Goal: Task Accomplishment & Management: Manage account settings

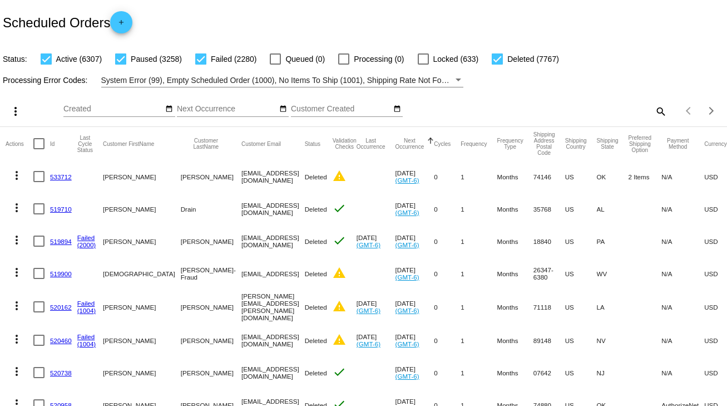
click at [659, 109] on mat-icon "search" at bounding box center [660, 110] width 13 height 17
click at [659, 109] on input "Search" at bounding box center [576, 109] width 181 height 9
paste input "789458"
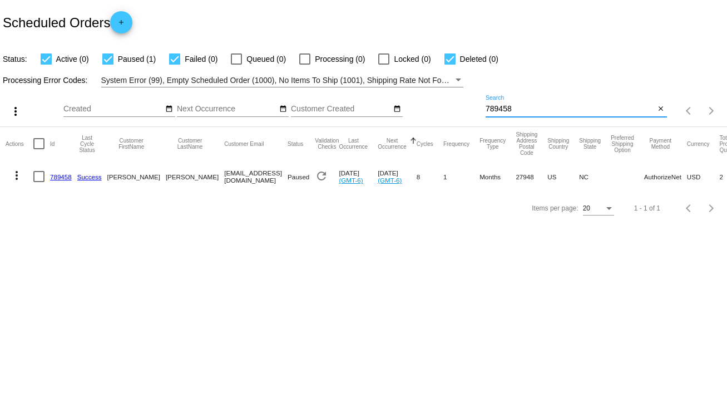
type input "789458"
click at [37, 175] on div at bounding box center [38, 176] width 11 height 11
click at [38, 182] on input "checkbox" at bounding box center [38, 182] width 1 height 1
checkbox input "true"
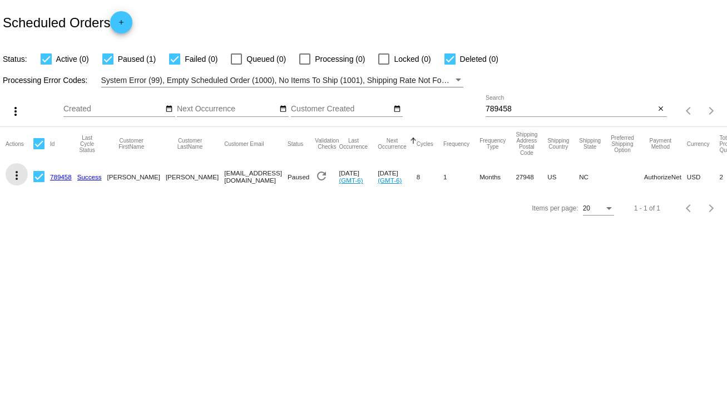
click at [22, 177] on mat-icon "more_vert" at bounding box center [16, 175] width 13 height 13
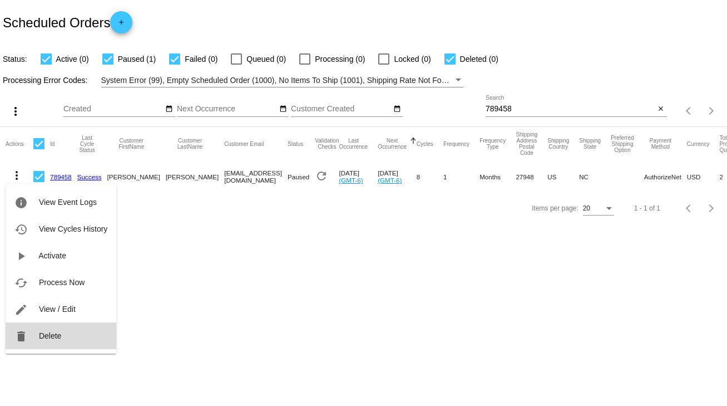
click at [58, 334] on span "Delete" at bounding box center [50, 335] width 22 height 9
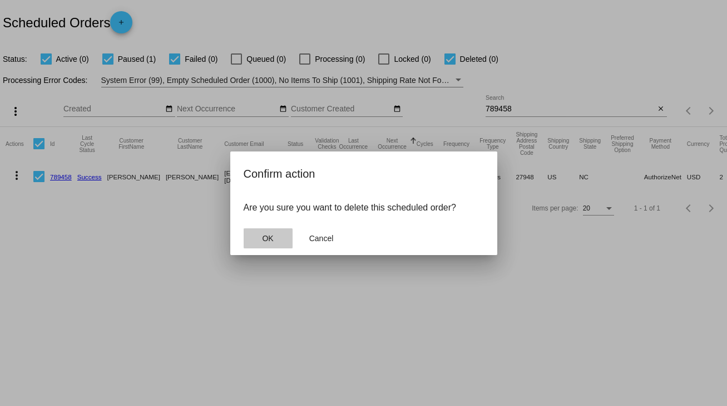
click at [251, 239] on button "OK" at bounding box center [268, 238] width 49 height 20
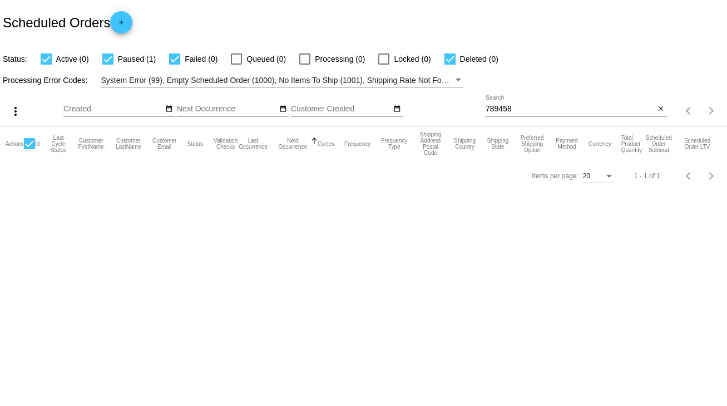
click at [616, 113] on div "789458 Search" at bounding box center [571, 106] width 170 height 22
type input "789458"
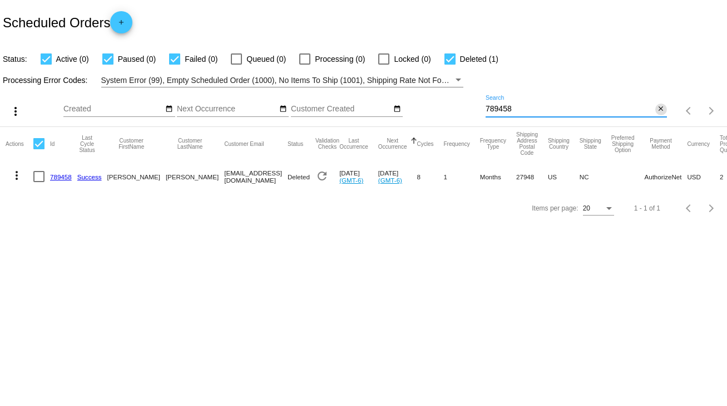
click at [661, 107] on mat-icon "close" at bounding box center [661, 109] width 8 height 9
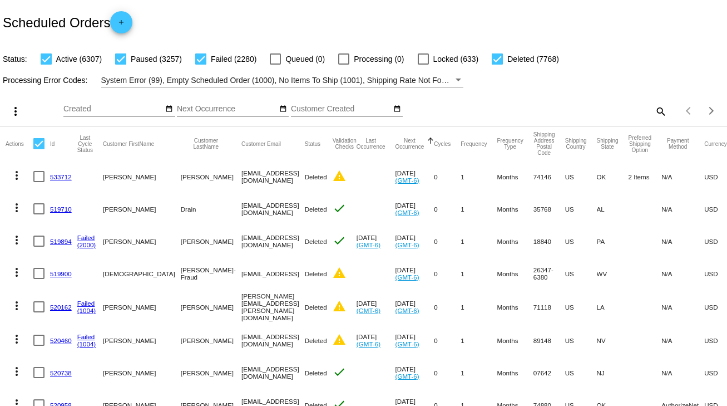
click at [656, 106] on mat-icon "search" at bounding box center [660, 110] width 13 height 17
click at [656, 106] on input "Search" at bounding box center [576, 109] width 181 height 9
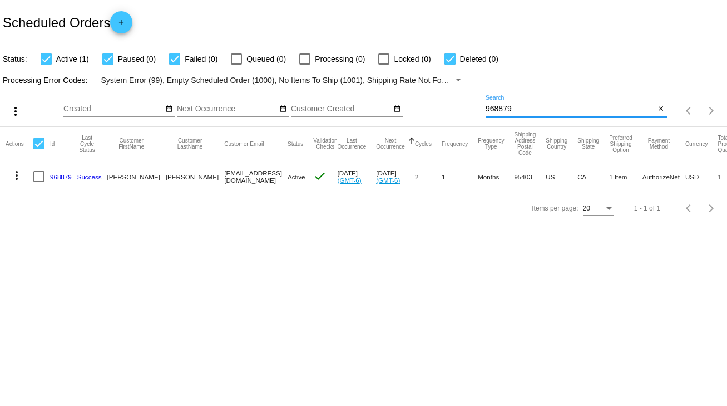
type input "968879"
click at [67, 176] on link "968879" at bounding box center [61, 176] width 22 height 7
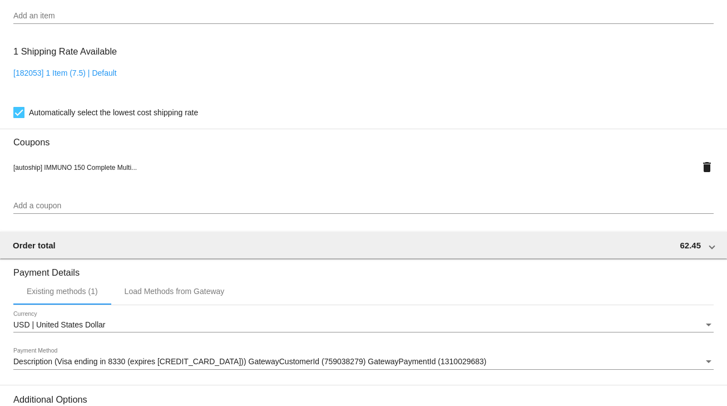
scroll to position [985, 0]
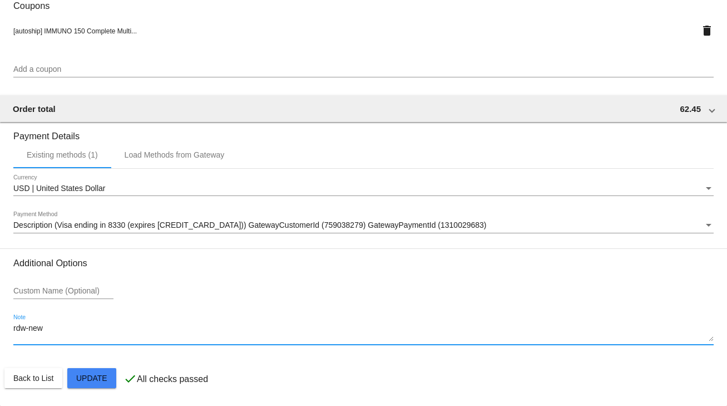
drag, startPoint x: 51, startPoint y: 332, endPoint x: -1, endPoint y: 332, distance: 52.3
click at [0, 332] on html "arrow_back Scheduled Order #968879 Active more_vert Last Processing Cycle ID: 9…" at bounding box center [363, 203] width 727 height 406
type textarea "-"
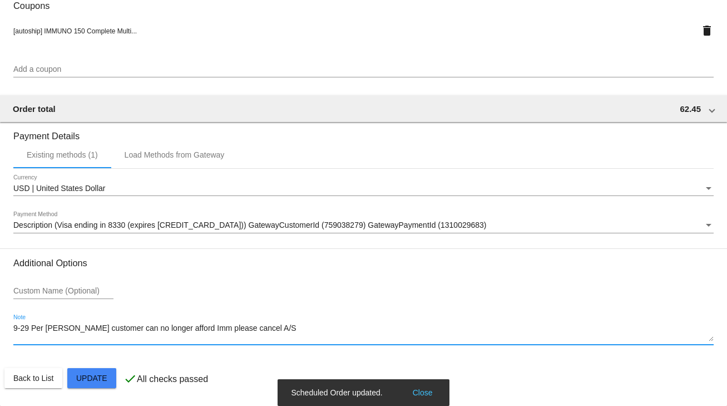
type textarea "9-29 Per raquel customer can no longer afford Imm please cancel A/S"
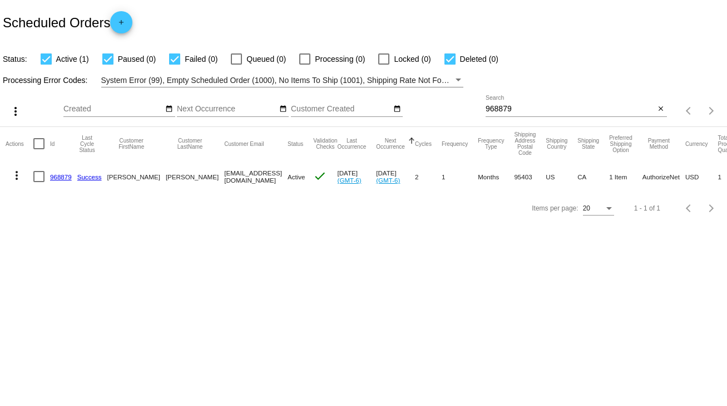
click at [37, 178] on div at bounding box center [38, 176] width 11 height 11
click at [38, 182] on input "checkbox" at bounding box center [38, 182] width 1 height 1
checkbox input "true"
click at [14, 176] on mat-icon "more_vert" at bounding box center [16, 175] width 13 height 13
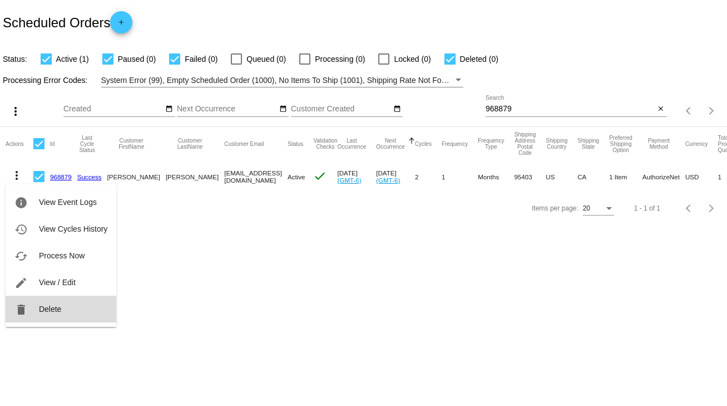
click at [40, 304] on span "Delete" at bounding box center [50, 308] width 22 height 9
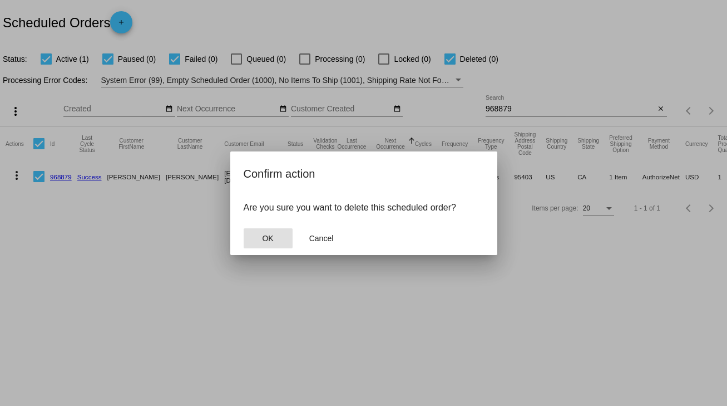
click at [266, 236] on span "OK" at bounding box center [267, 238] width 11 height 9
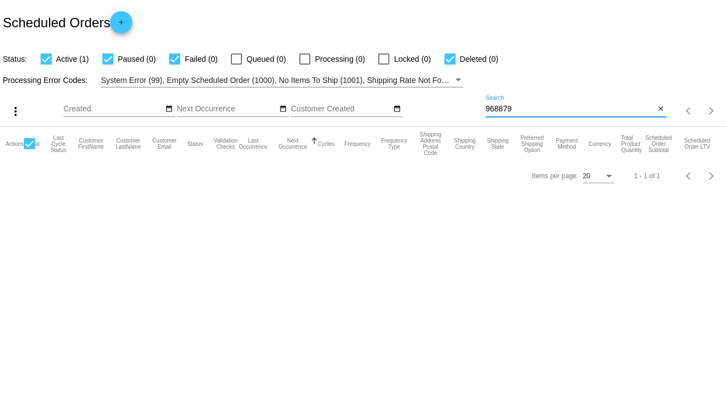
click at [520, 107] on input "968879" at bounding box center [571, 109] width 170 height 9
type input "968879"
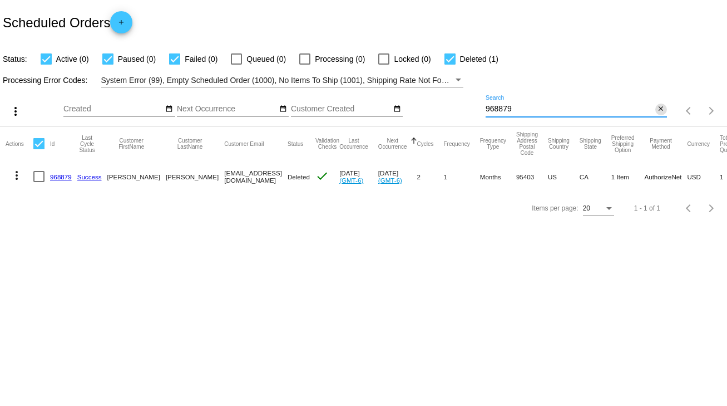
click at [663, 109] on mat-icon "close" at bounding box center [661, 109] width 8 height 9
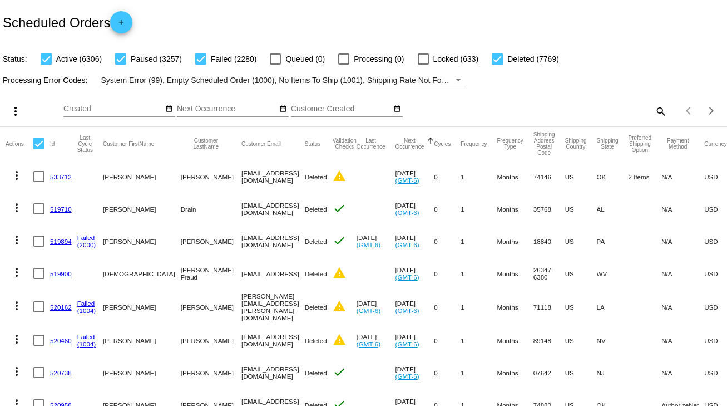
click at [293, 32] on div "Scheduled Orders add" at bounding box center [363, 22] width 727 height 45
click at [654, 108] on mat-icon "search" at bounding box center [660, 110] width 13 height 17
click at [653, 108] on input "Search" at bounding box center [576, 109] width 181 height 9
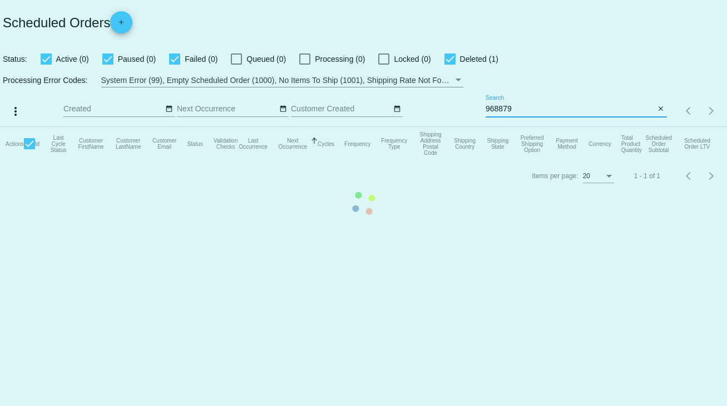
type input "968879"
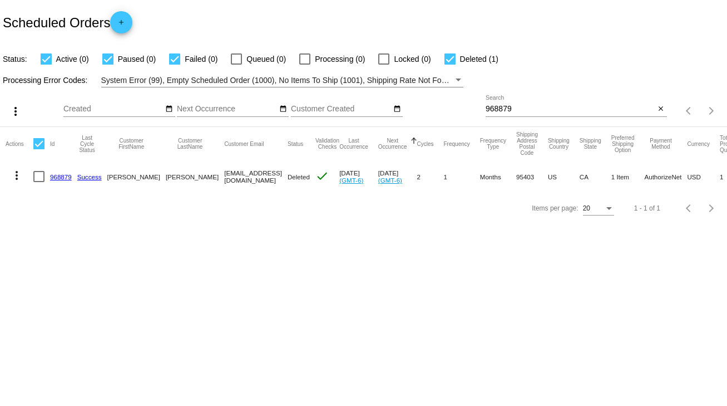
click at [664, 108] on app-dashboard-scheduled-orders "Scheduled Orders add Status: Active (0) Paused (0) Failed (0) Queued (0) Proces…" at bounding box center [363, 112] width 727 height 224
click at [664, 108] on mat-icon "close" at bounding box center [661, 109] width 8 height 9
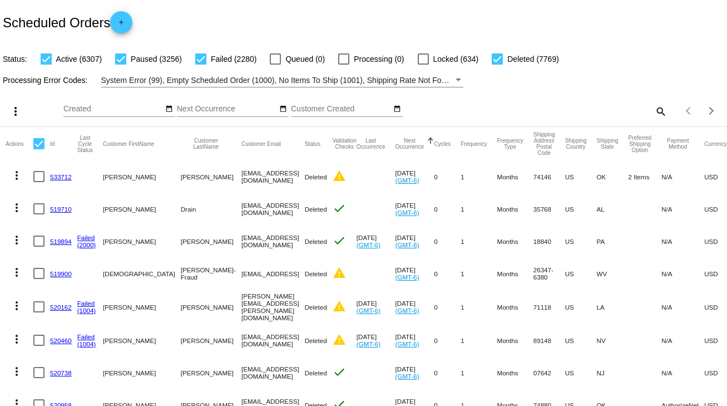
click at [656, 107] on mat-icon "search" at bounding box center [660, 110] width 13 height 17
click at [656, 107] on input "Search" at bounding box center [576, 109] width 181 height 9
paste input "968879"
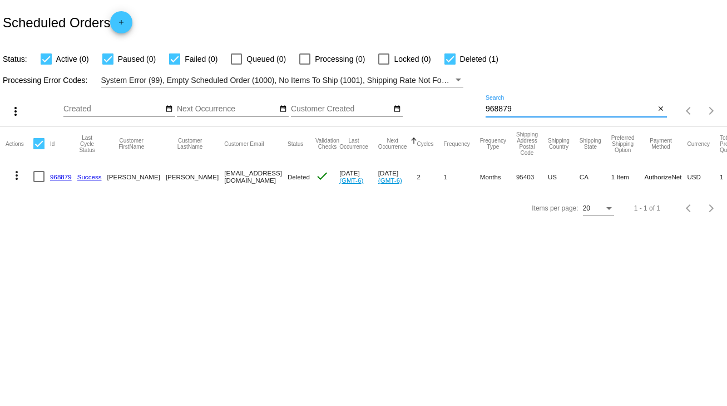
click at [494, 112] on input "968879" at bounding box center [571, 109] width 170 height 9
paste input "791787"
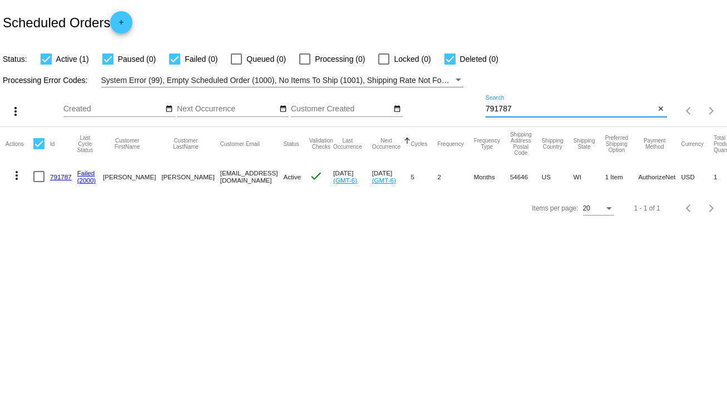
type input "791787"
click at [53, 175] on link "791787" at bounding box center [61, 176] width 22 height 7
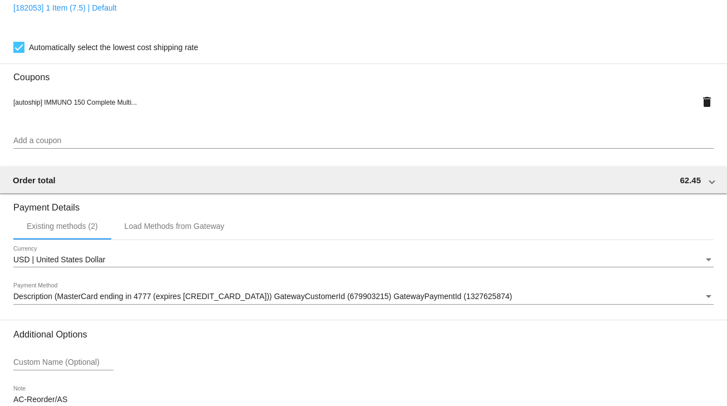
scroll to position [1009, 0]
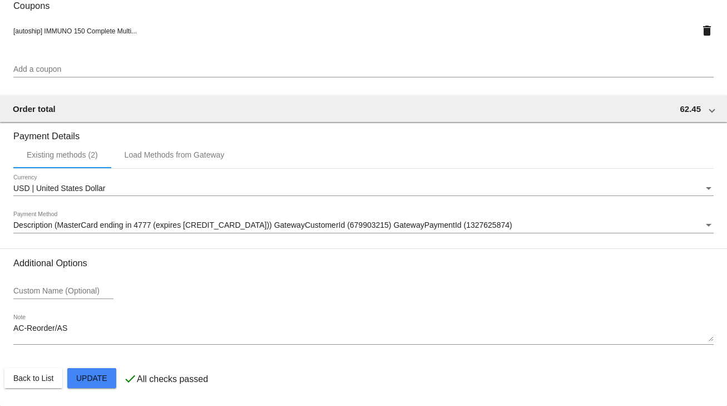
click at [45, 219] on div "Description (MasterCard ending in 4777 (expires 10/30)) GatewayCustomerId (6799…" at bounding box center [363, 222] width 700 height 22
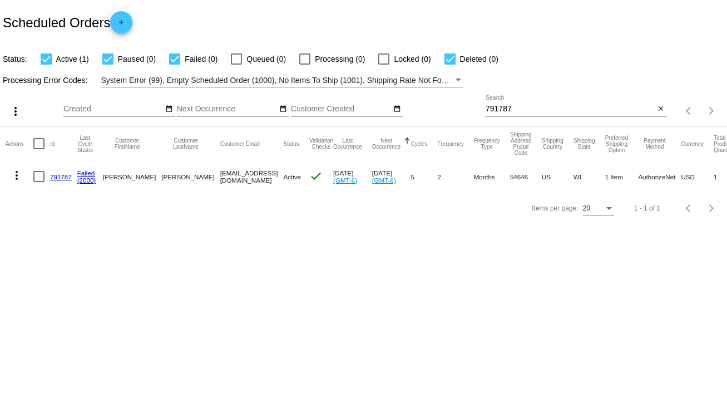
click at [59, 174] on link "791787" at bounding box center [61, 176] width 22 height 7
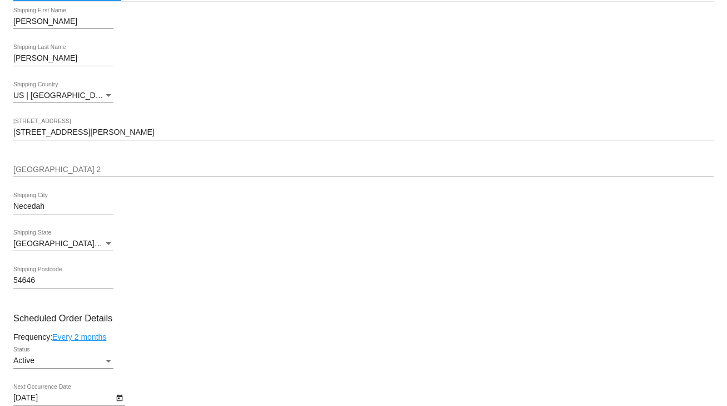
scroll to position [534, 0]
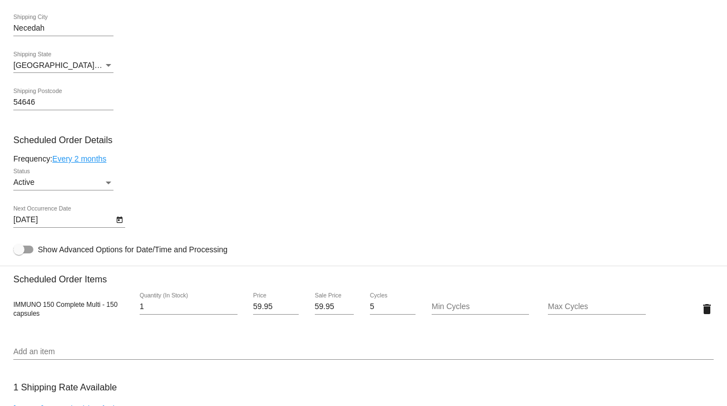
click at [100, 158] on link "Every 2 months" at bounding box center [79, 158] width 54 height 9
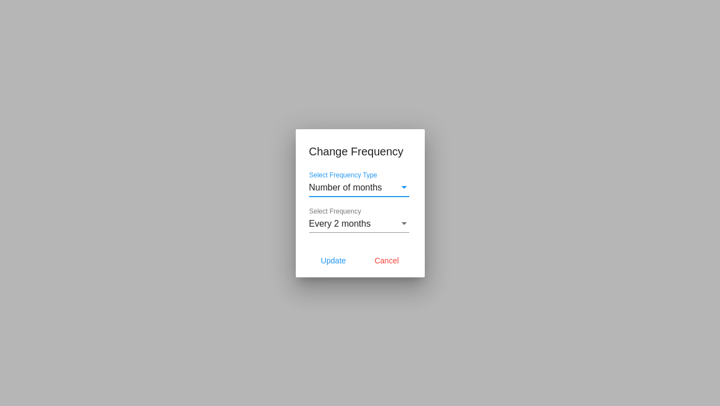
click at [352, 224] on span "Every 2 months" at bounding box center [340, 223] width 62 height 9
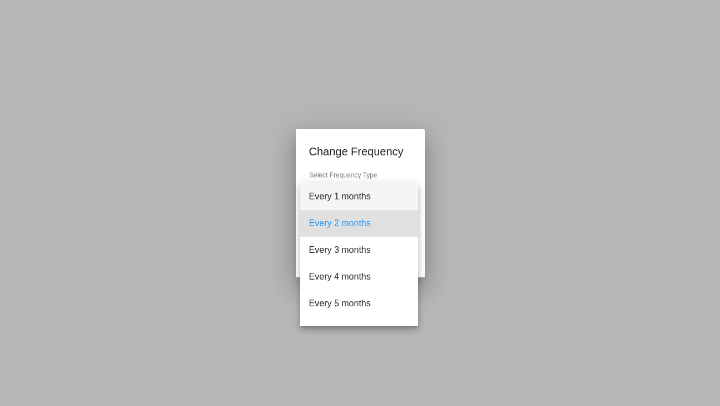
click at [349, 209] on span "Every 1 months" at bounding box center [359, 196] width 100 height 27
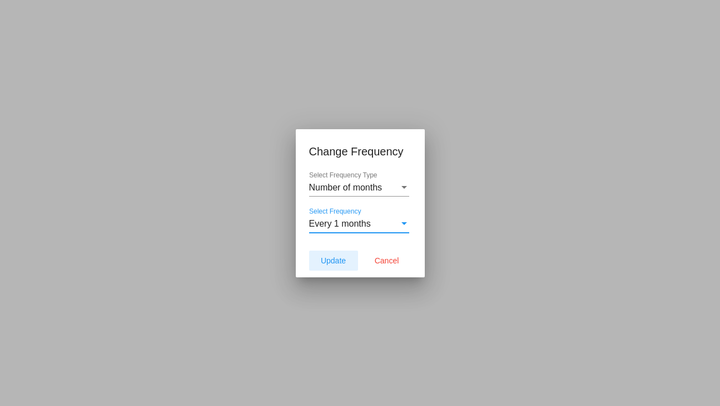
click at [334, 252] on button "Update" at bounding box center [333, 260] width 49 height 20
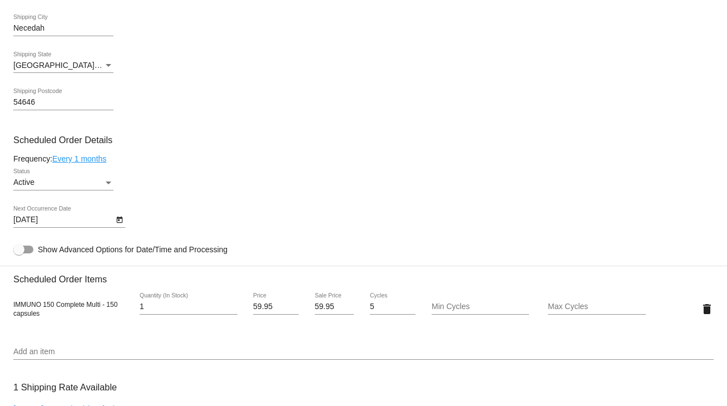
click at [116, 220] on icon "Open calendar" at bounding box center [120, 219] width 8 height 13
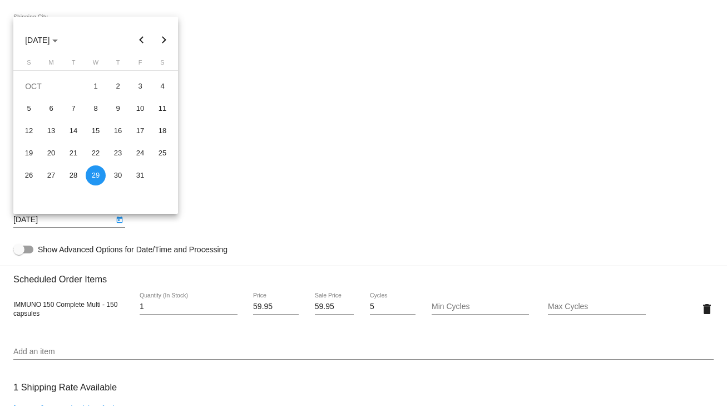
click at [142, 42] on button "Previous month" at bounding box center [142, 40] width 22 height 22
click at [71, 197] on div "30" at bounding box center [73, 197] width 20 height 20
type input "9/30/2025"
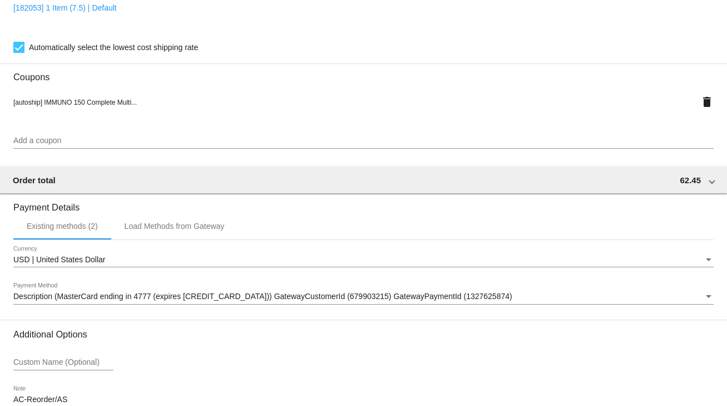
scroll to position [1009, 0]
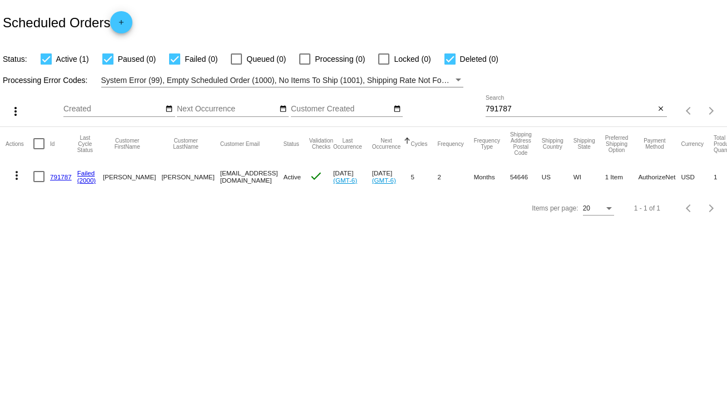
drag, startPoint x: 174, startPoint y: 175, endPoint x: 251, endPoint y: 174, distance: 77.9
click at [251, 174] on mat-cell "[EMAIL_ADDRESS][DOMAIN_NAME]" at bounding box center [251, 176] width 63 height 32
copy mat-cell "[EMAIL_ADDRESS][DOMAIN_NAME]"
click at [659, 108] on mat-icon "close" at bounding box center [661, 109] width 8 height 9
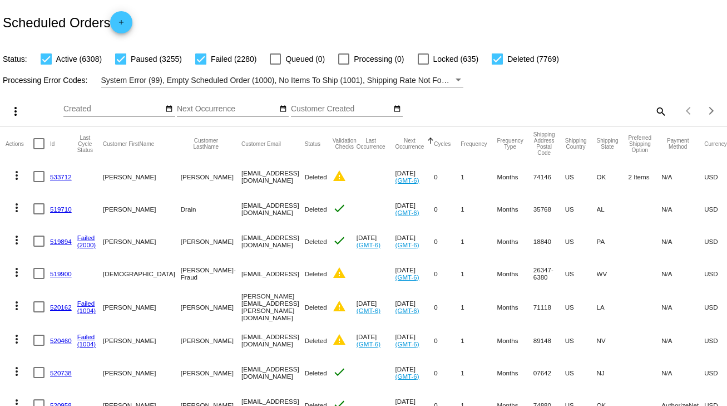
click at [654, 111] on mat-icon "search" at bounding box center [660, 110] width 13 height 17
click at [650, 107] on input "Search" at bounding box center [576, 109] width 181 height 9
paste input "791787"
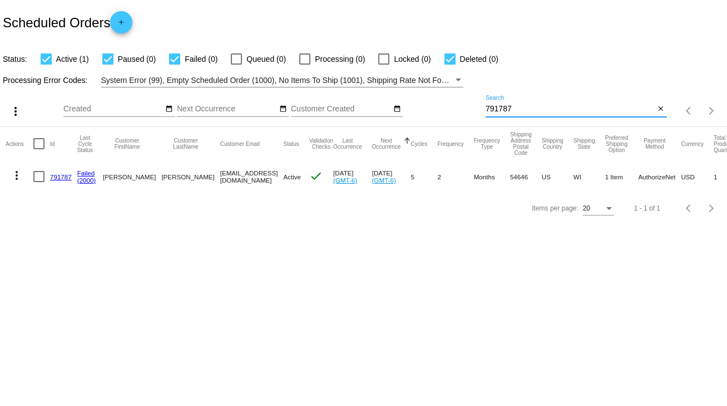
type input "791787"
click at [63, 178] on link "791787" at bounding box center [61, 176] width 22 height 7
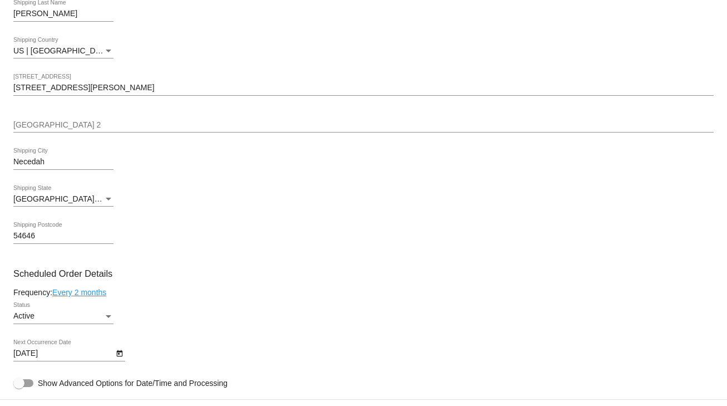
scroll to position [534, 0]
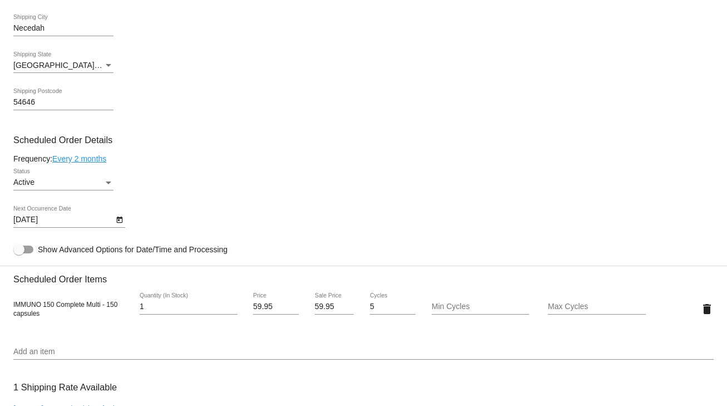
click at [103, 161] on link "Every 2 months" at bounding box center [79, 158] width 54 height 9
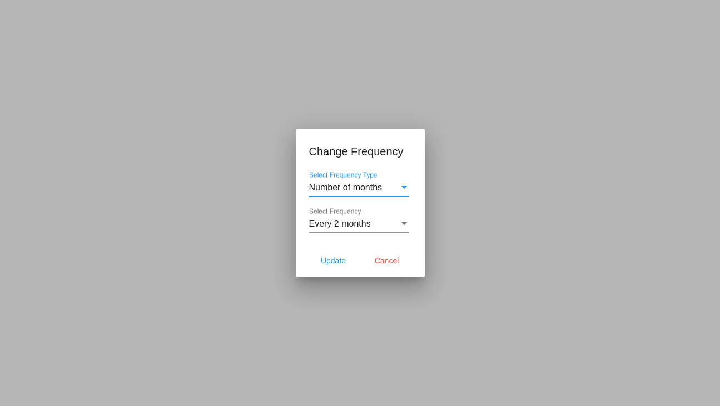
click at [343, 227] on span "Every 2 months" at bounding box center [340, 223] width 62 height 9
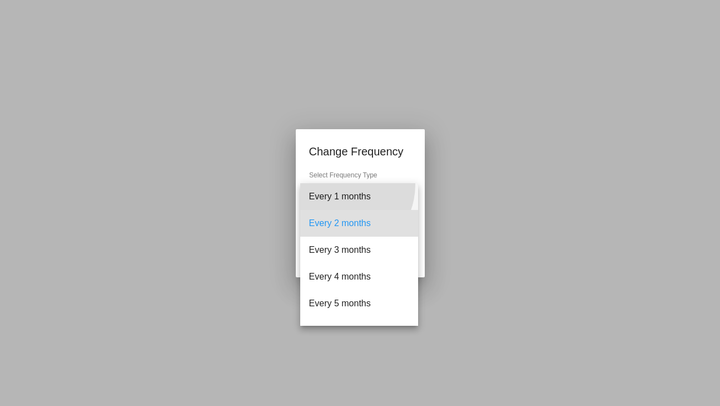
click at [340, 185] on span "Every 1 months" at bounding box center [359, 196] width 100 height 27
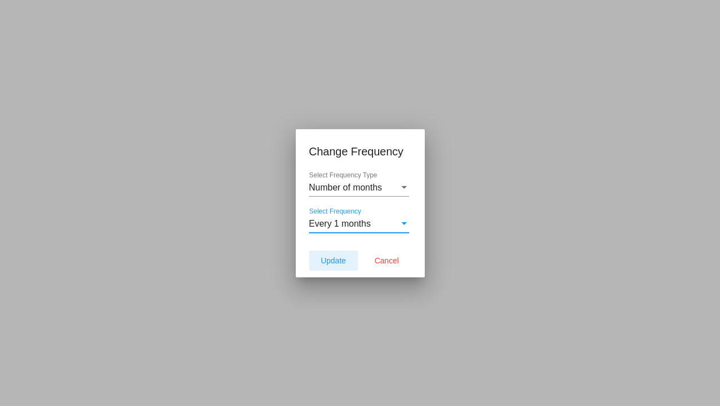
click at [331, 261] on span "Update" at bounding box center [333, 260] width 25 height 9
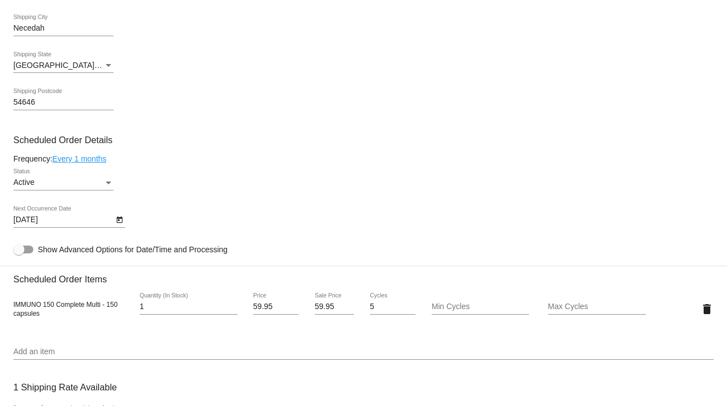
click at [121, 222] on icon "Open calendar" at bounding box center [120, 219] width 8 height 13
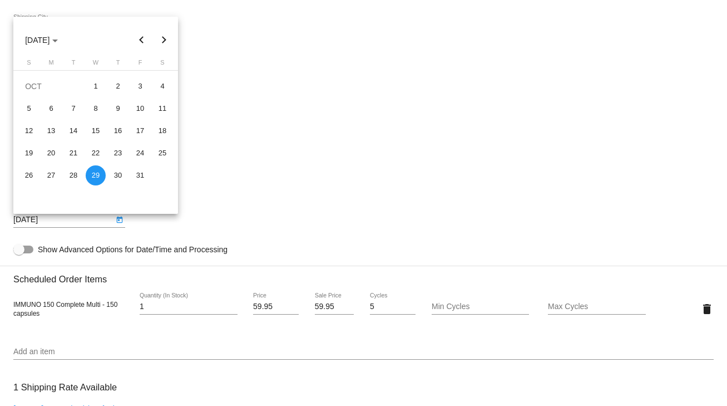
click at [135, 43] on button "Previous month" at bounding box center [142, 40] width 22 height 22
click at [53, 195] on div "29" at bounding box center [51, 197] width 20 height 20
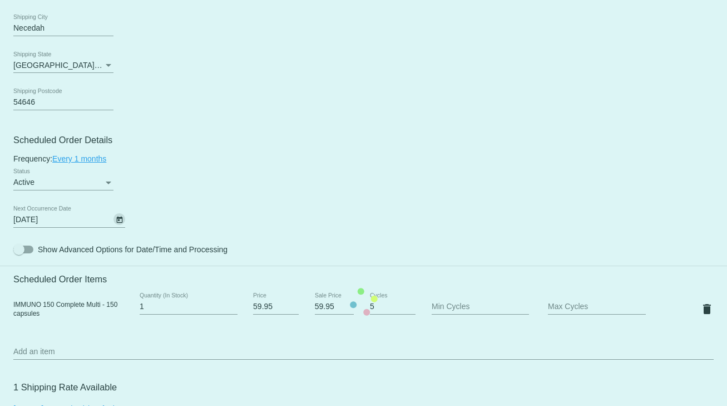
click at [115, 221] on mat-card "Customer 4883855: [PERSON_NAME] [PERSON_NAME][EMAIL_ADDRESS][DOMAIN_NAME] Custo…" at bounding box center [363, 302] width 727 height 1152
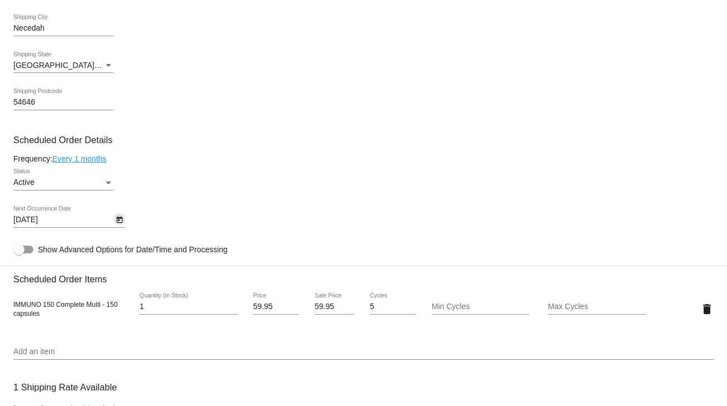
click at [116, 221] on icon "Open calendar" at bounding box center [119, 219] width 6 height 7
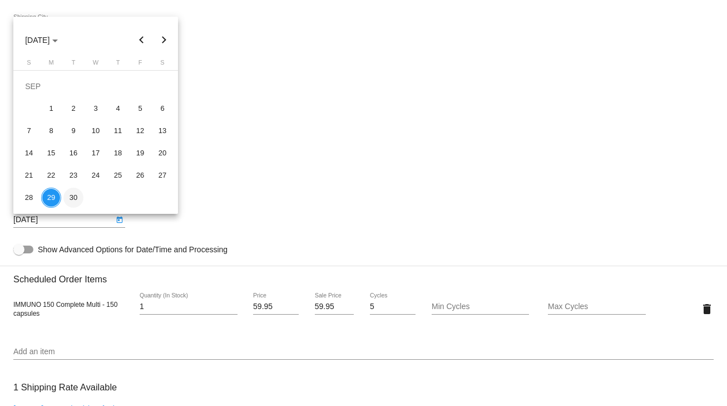
click at [69, 201] on div "30" at bounding box center [73, 197] width 20 height 20
type input "[DATE]"
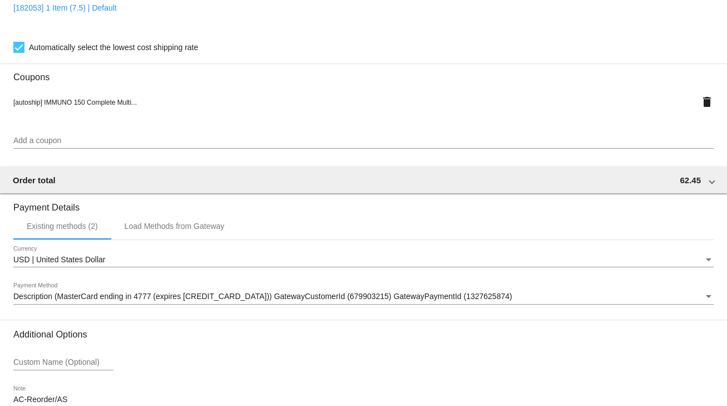
scroll to position [1009, 0]
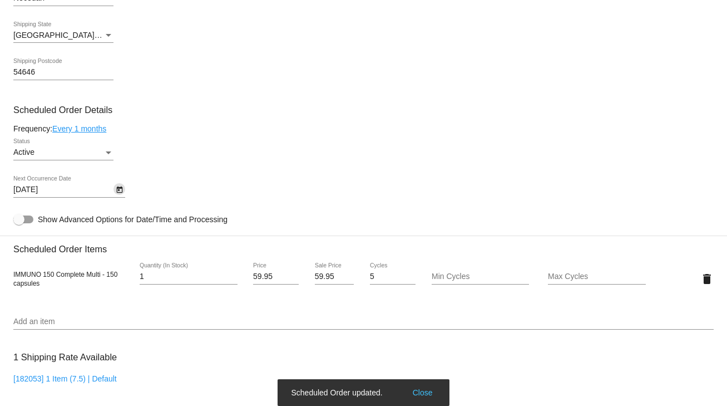
scroll to position [520, 0]
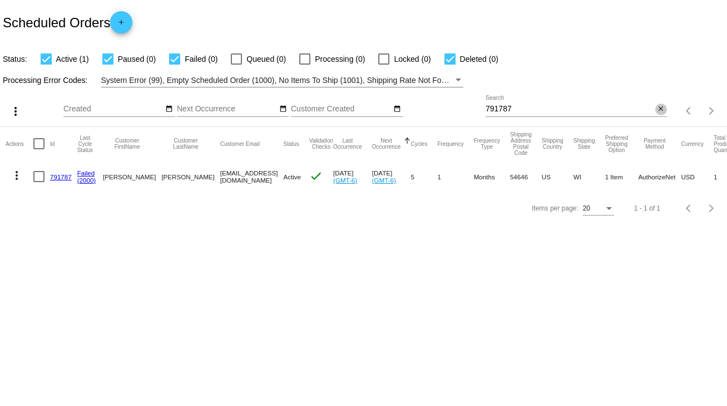
click at [660, 113] on mat-icon "close" at bounding box center [661, 109] width 8 height 9
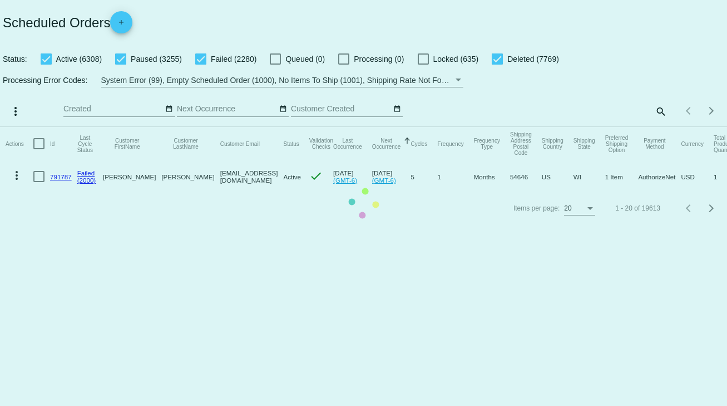
drag, startPoint x: 173, startPoint y: 175, endPoint x: 242, endPoint y: 175, distance: 69.0
click at [242, 175] on mat-table "Actions Id Last Cycle Status Customer FirstName Customer LastName Customer Emai…" at bounding box center [363, 160] width 727 height 66
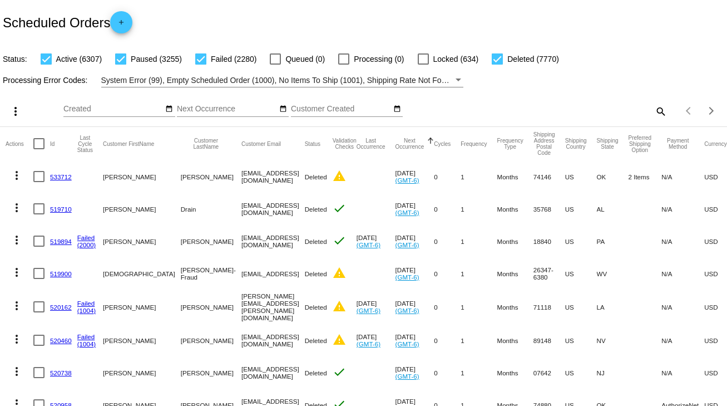
click at [655, 112] on mat-icon "search" at bounding box center [660, 110] width 13 height 17
click at [655, 109] on input "Search" at bounding box center [576, 109] width 181 height 9
paste input "961083"
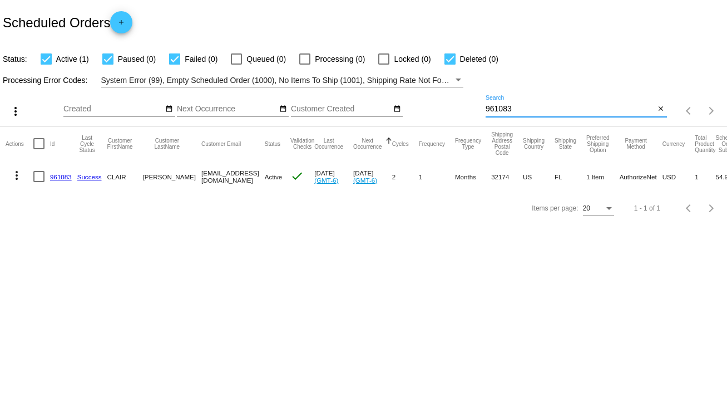
type input "961083"
click at [67, 174] on link "961083" at bounding box center [61, 176] width 22 height 7
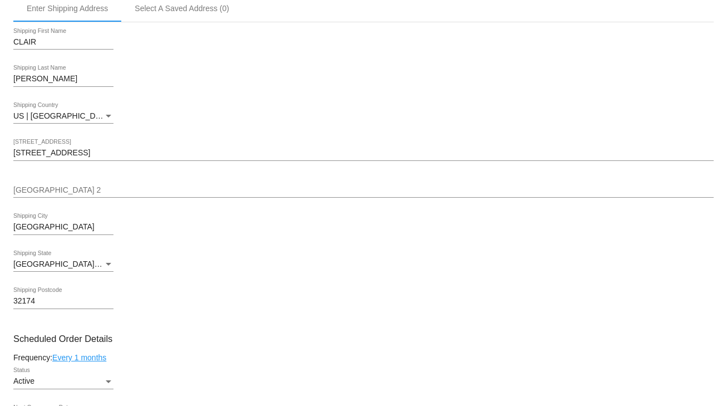
scroll to position [178, 0]
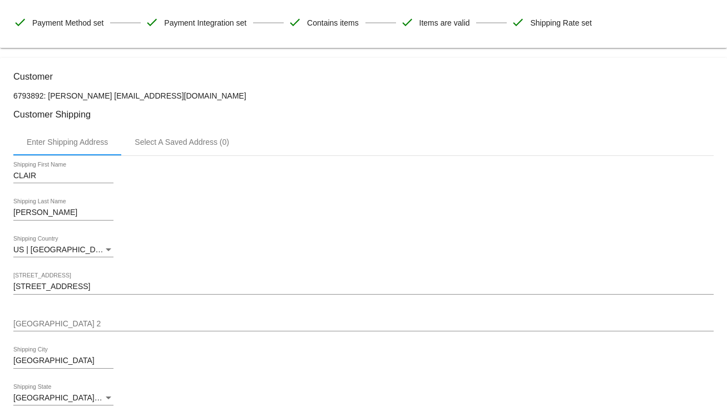
drag, startPoint x: 214, startPoint y: 92, endPoint x: 105, endPoint y: 90, distance: 109.0
copy p "[EMAIL_ADDRESS][DOMAIN_NAME]"
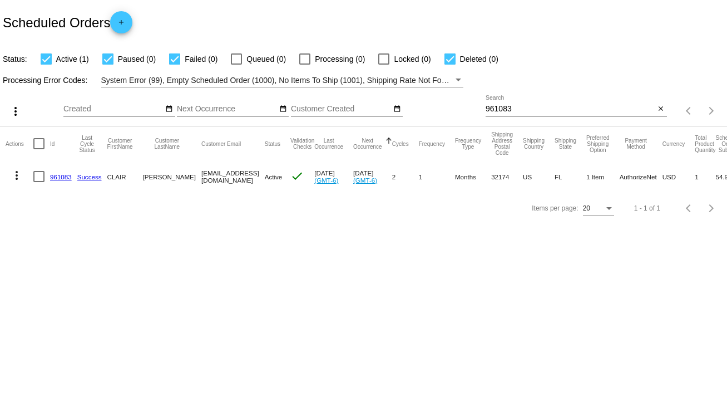
click at [64, 175] on link "961083" at bounding box center [61, 176] width 22 height 7
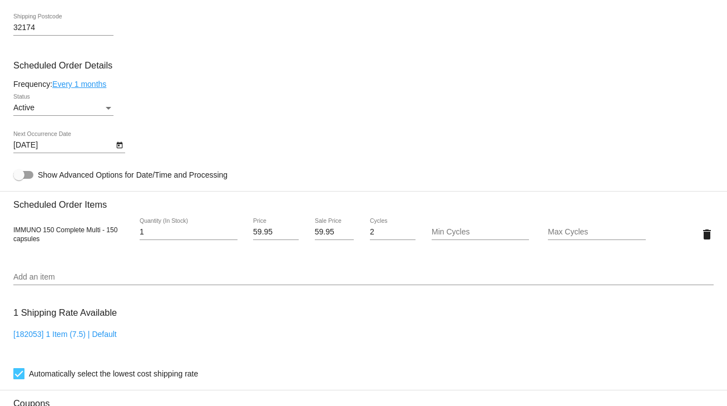
scroll to position [407, 0]
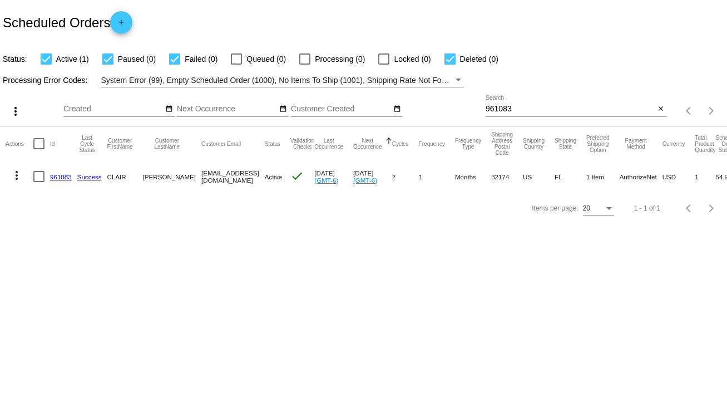
click at [60, 176] on link "961083" at bounding box center [61, 176] width 22 height 7
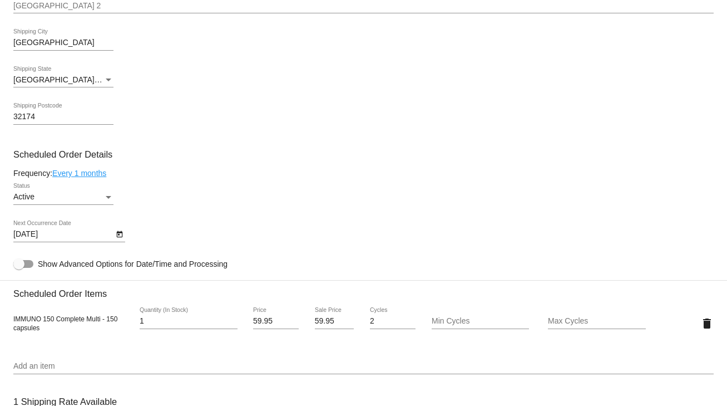
scroll to position [362, 0]
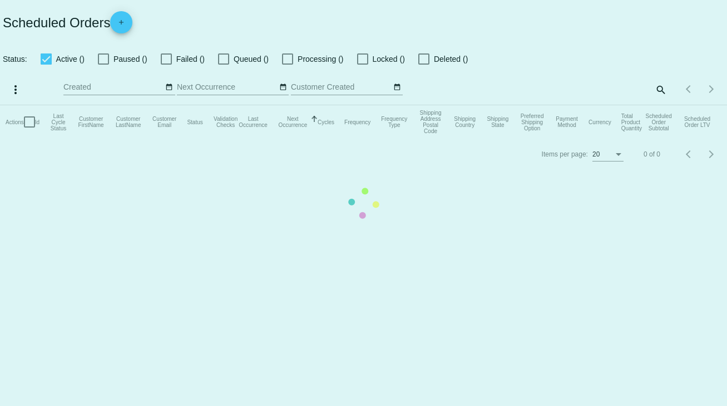
checkbox input "true"
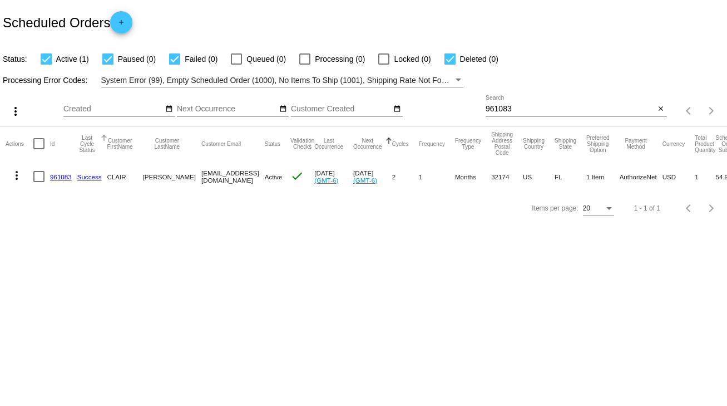
click at [90, 143] on button "Last Cycle Status" at bounding box center [87, 144] width 20 height 18
click at [85, 175] on link "Success" at bounding box center [89, 176] width 24 height 7
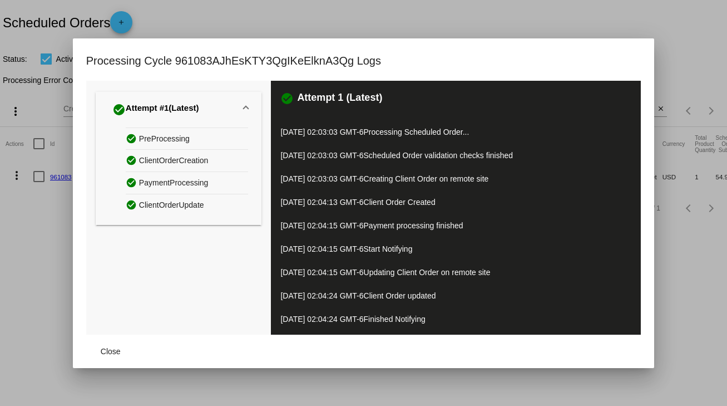
click at [182, 207] on span "ClientOrderUpdate" at bounding box center [171, 204] width 65 height 17
click at [0, 274] on div at bounding box center [363, 203] width 727 height 406
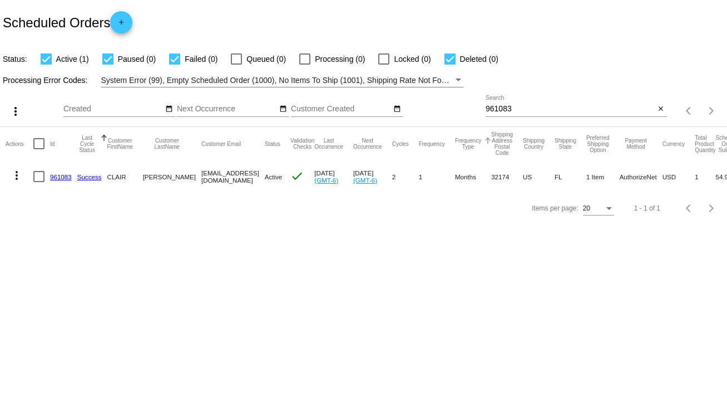
click at [470, 142] on button "Frequency Type" at bounding box center [468, 143] width 26 height 12
click at [60, 175] on link "961083" at bounding box center [61, 176] width 22 height 7
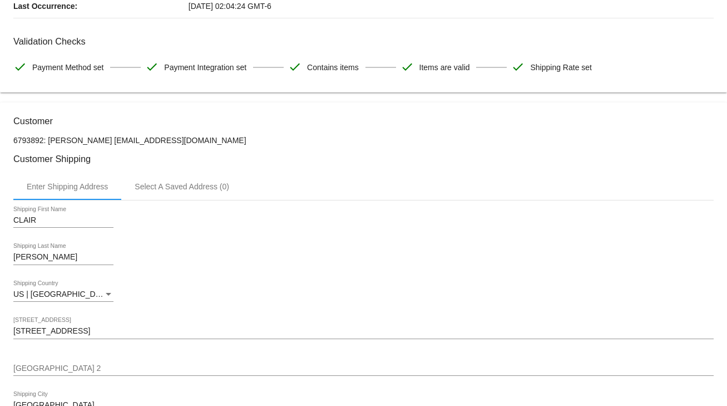
scroll to position [356, 0]
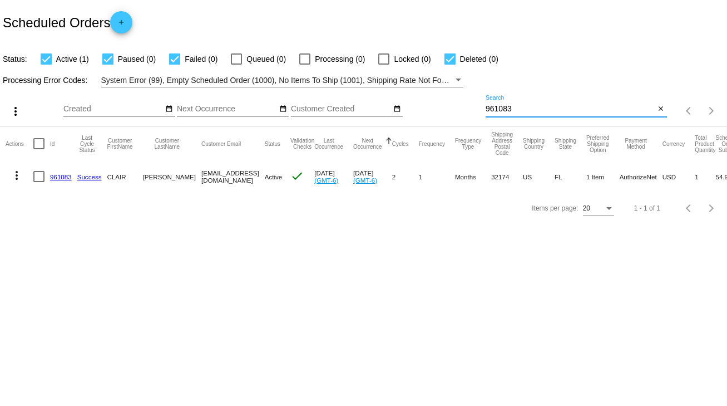
drag, startPoint x: 516, startPoint y: 107, endPoint x: 484, endPoint y: 108, distance: 32.3
click at [484, 108] on div "more_vert Sep Jan Feb Mar Apr 1" at bounding box center [363, 106] width 727 height 39
paste input "kwelch@silverstar.com"
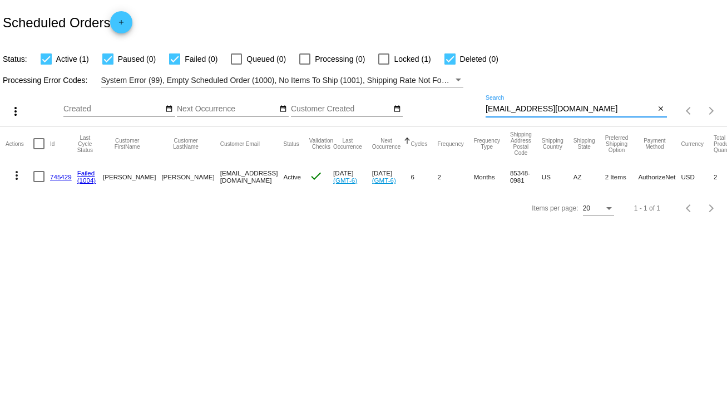
type input "kwelch@silverstar.com"
click at [34, 177] on div at bounding box center [38, 176] width 11 height 11
click at [38, 182] on input "checkbox" at bounding box center [38, 182] width 1 height 1
checkbox input "true"
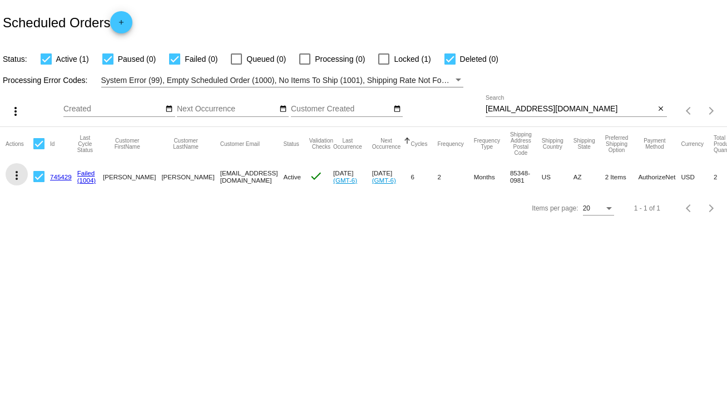
click at [15, 178] on mat-icon "more_vert" at bounding box center [16, 175] width 13 height 13
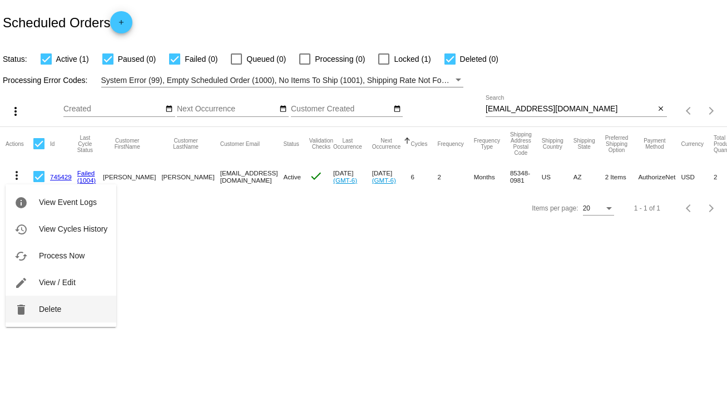
click at [40, 308] on span "Delete" at bounding box center [50, 308] width 22 height 9
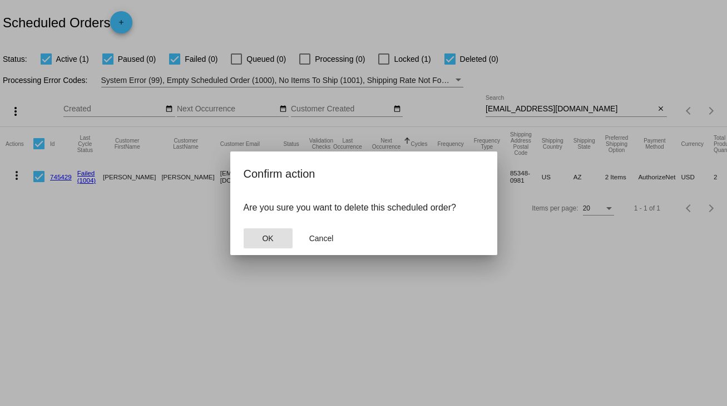
click at [266, 238] on span "OK" at bounding box center [267, 238] width 11 height 9
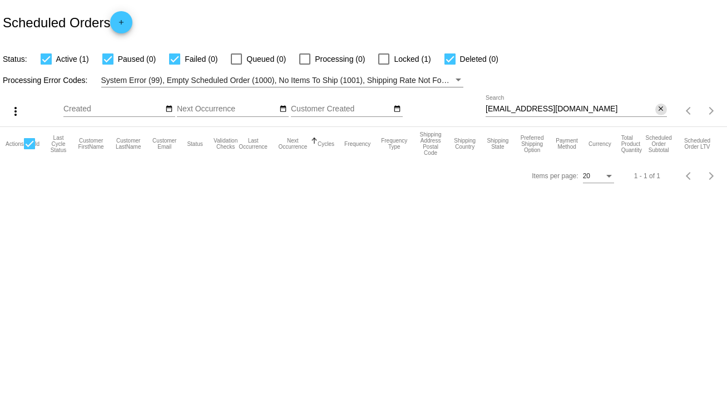
click at [657, 111] on mat-icon "close" at bounding box center [661, 109] width 8 height 9
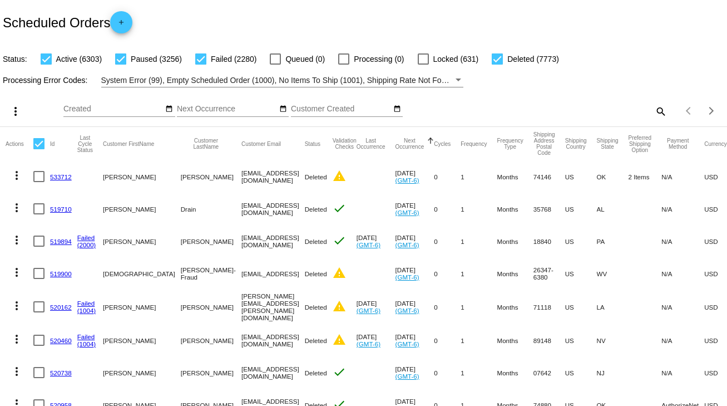
click at [658, 114] on mat-icon "search" at bounding box center [660, 110] width 13 height 17
click at [653, 109] on input "Search" at bounding box center [576, 109] width 181 height 9
paste input "851014"
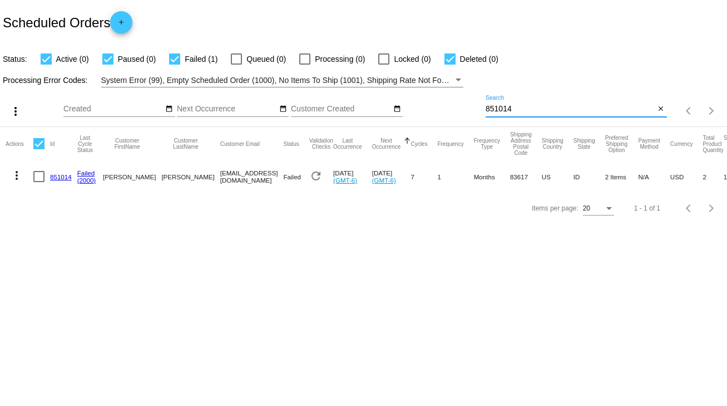
type input "851014"
click at [63, 179] on link "851014" at bounding box center [61, 176] width 22 height 7
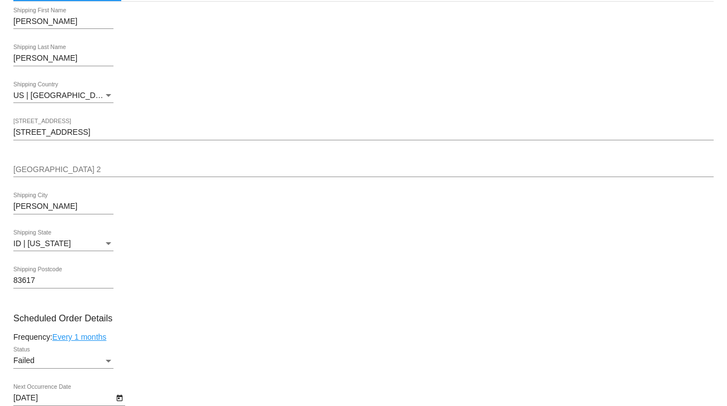
scroll to position [534, 0]
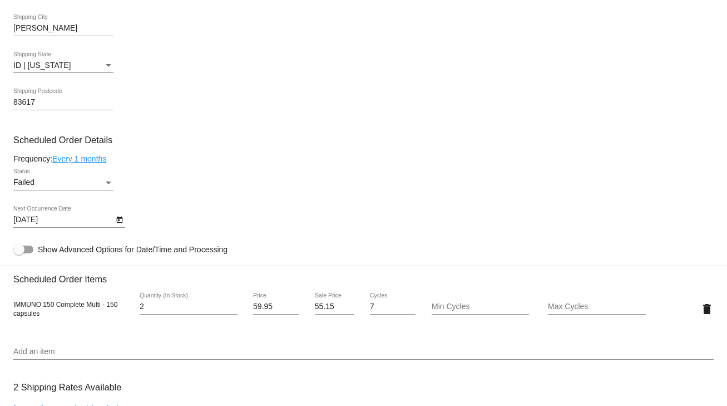
click at [113, 181] on div "Failed Status" at bounding box center [363, 185] width 700 height 32
click at [110, 184] on div "Status" at bounding box center [109, 182] width 6 height 3
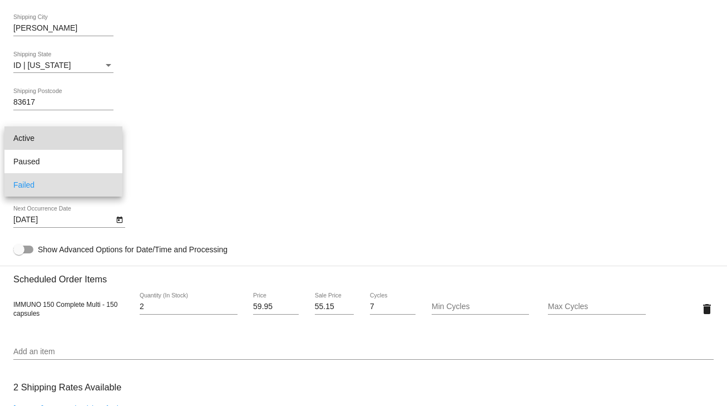
click at [93, 135] on span "Active" at bounding box center [63, 137] width 100 height 23
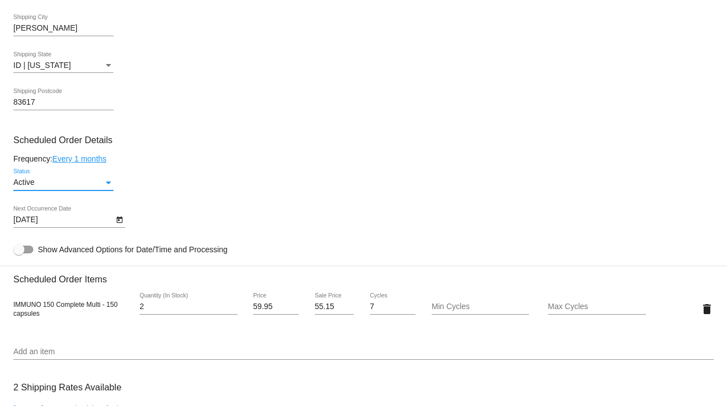
click at [117, 223] on icon "Open calendar" at bounding box center [120, 219] width 8 height 13
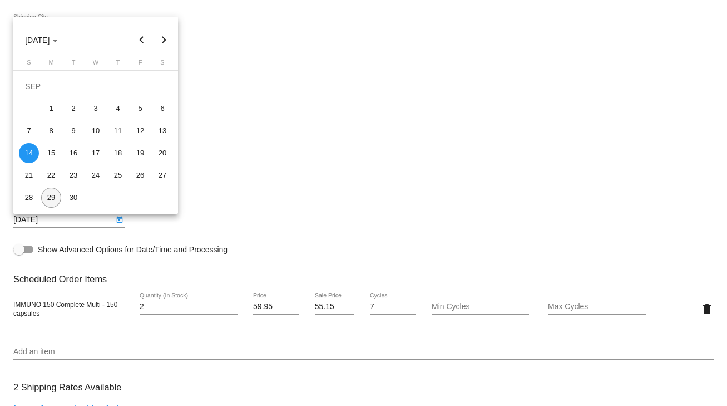
click at [60, 198] on div "29" at bounding box center [51, 197] width 20 height 20
type input "9/29/2025"
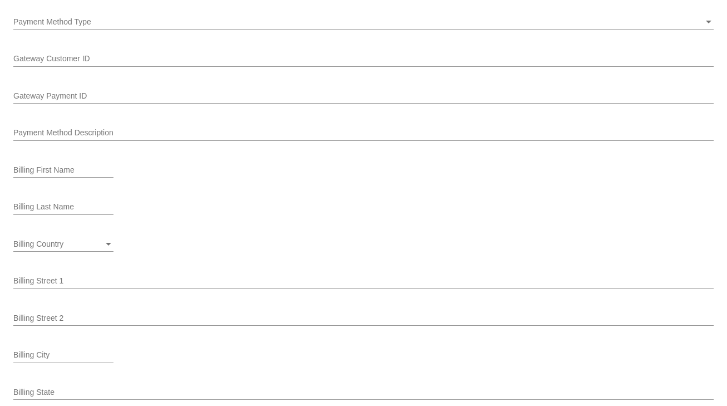
scroll to position [1113, 0]
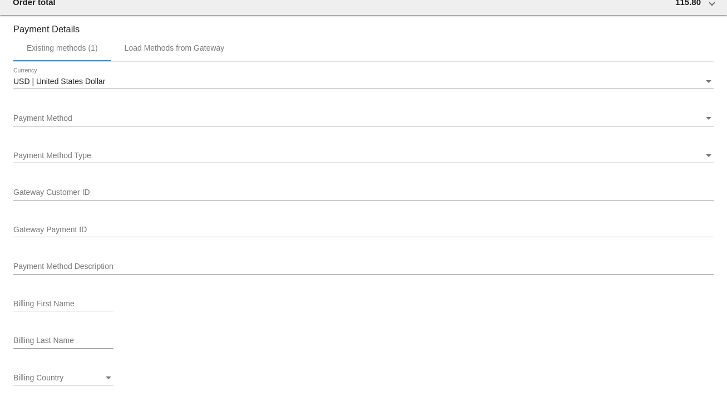
click at [97, 120] on div "Payment Method" at bounding box center [358, 118] width 690 height 9
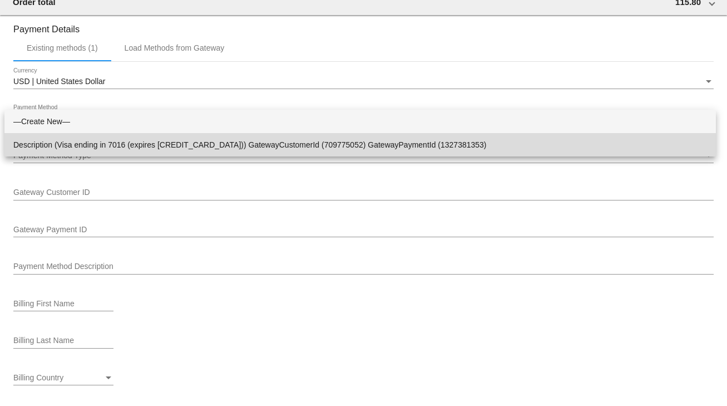
click at [107, 139] on span "Description (Visa ending in 7016 (expires 02/29)) GatewayCustomerId (709775052)…" at bounding box center [360, 144] width 694 height 23
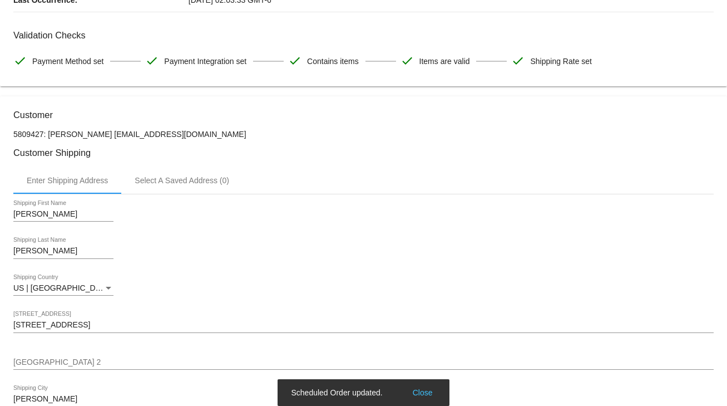
scroll to position [0, 0]
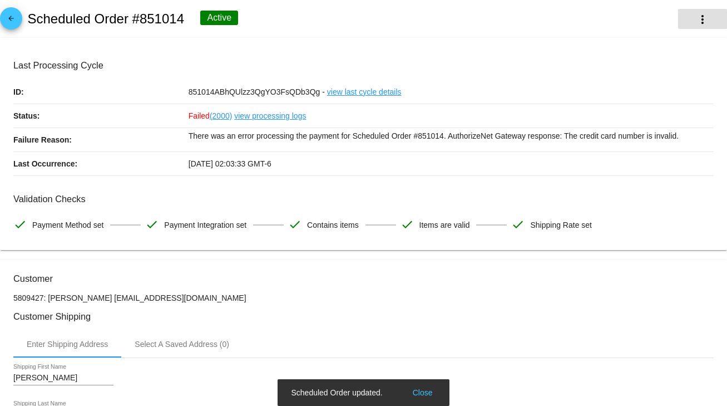
click at [696, 23] on mat-icon "more_vert" at bounding box center [702, 19] width 13 height 13
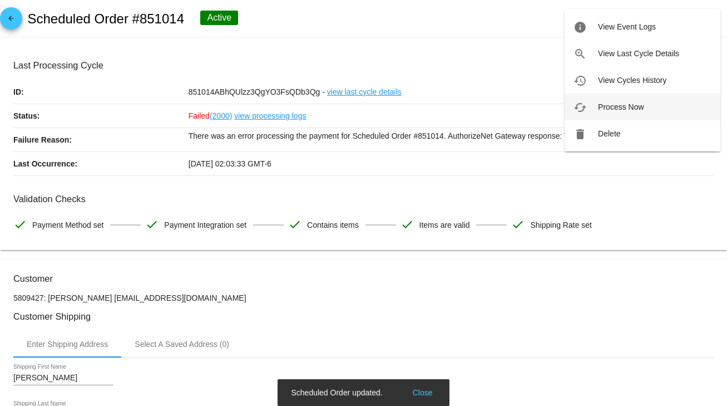
click at [619, 106] on span "Process Now" at bounding box center [621, 106] width 46 height 9
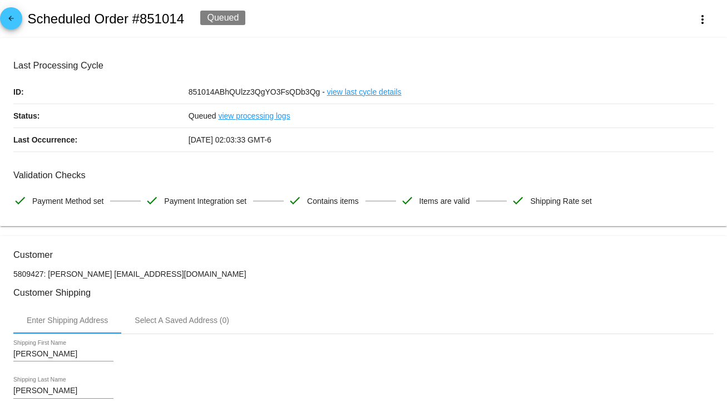
drag, startPoint x: 233, startPoint y: 268, endPoint x: 100, endPoint y: 273, distance: 133.6
copy p "2083658724@ExceptionalProducts.org"
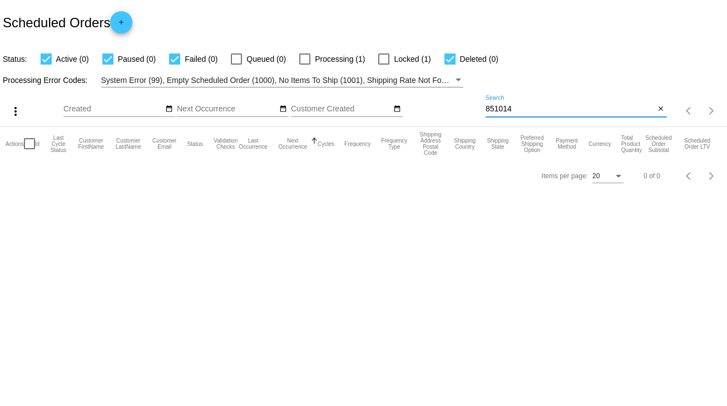
click at [500, 107] on input "851014" at bounding box center [571, 109] width 170 height 9
paste input "777896"
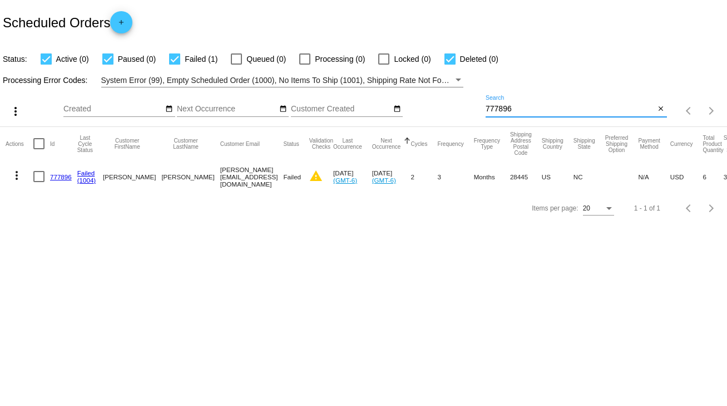
type input "777896"
click at [51, 177] on link "777896" at bounding box center [61, 176] width 22 height 7
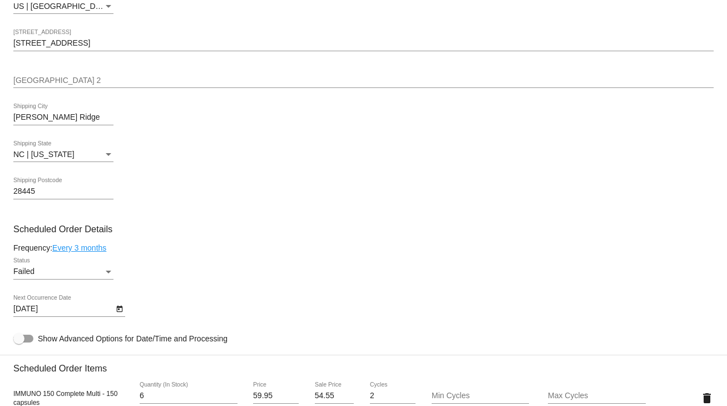
scroll to position [623, 0]
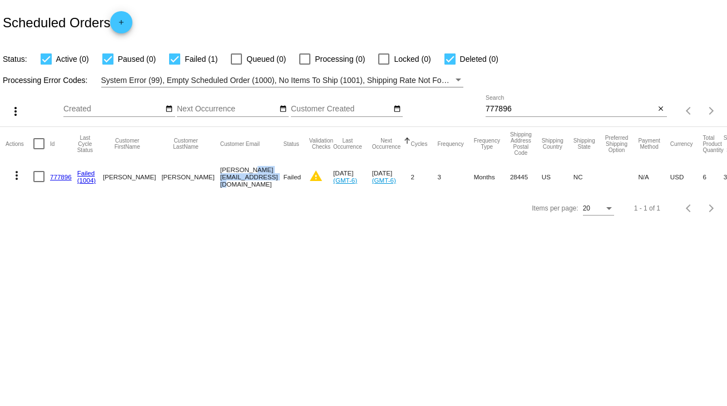
drag, startPoint x: 174, startPoint y: 177, endPoint x: 245, endPoint y: 171, distance: 72.0
click at [245, 171] on mat-cell "[PERSON_NAME][EMAIL_ADDRESS][DOMAIN_NAME]" at bounding box center [251, 176] width 63 height 32
copy mat-cell "[PERSON_NAME][EMAIL_ADDRESS][DOMAIN_NAME]"
click at [38, 179] on div at bounding box center [38, 176] width 11 height 11
click at [38, 182] on input "checkbox" at bounding box center [38, 182] width 1 height 1
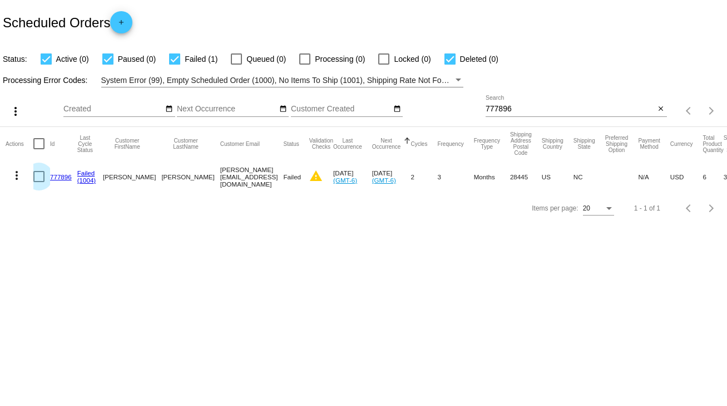
checkbox input "true"
click at [18, 178] on mat-icon "more_vert" at bounding box center [16, 175] width 13 height 13
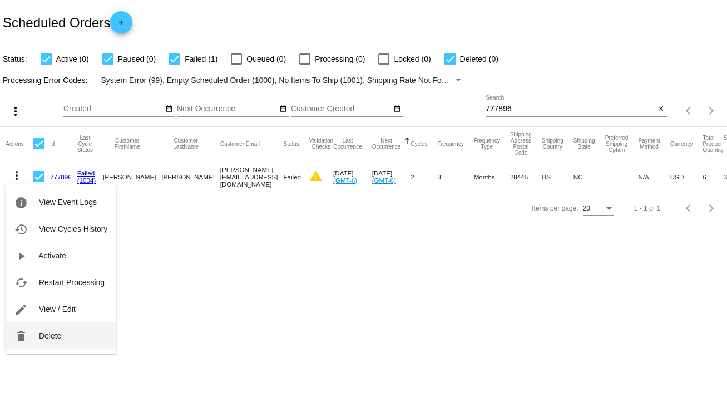
click at [76, 335] on button "delete Delete" at bounding box center [61, 335] width 111 height 27
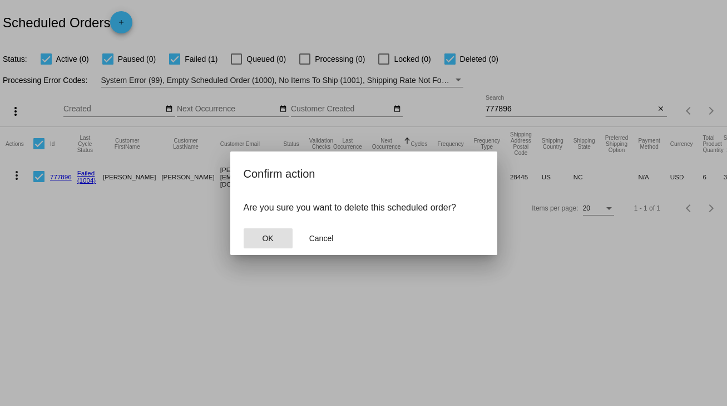
click at [263, 235] on button "OK" at bounding box center [268, 238] width 49 height 20
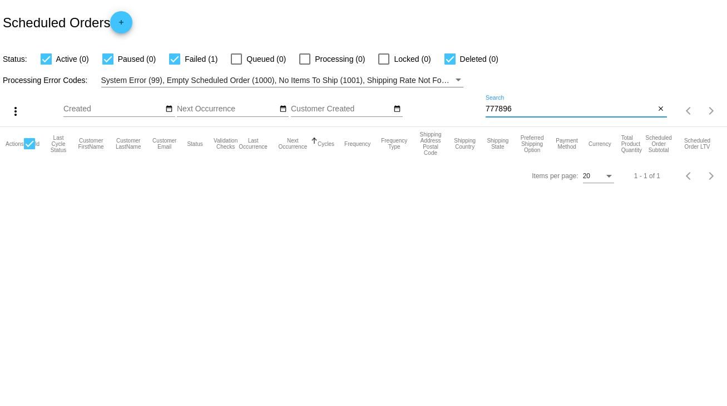
click at [503, 106] on input "777896" at bounding box center [571, 109] width 170 height 9
paste input "[EMAIL_ADDRESS][DOMAIN_NAME]"
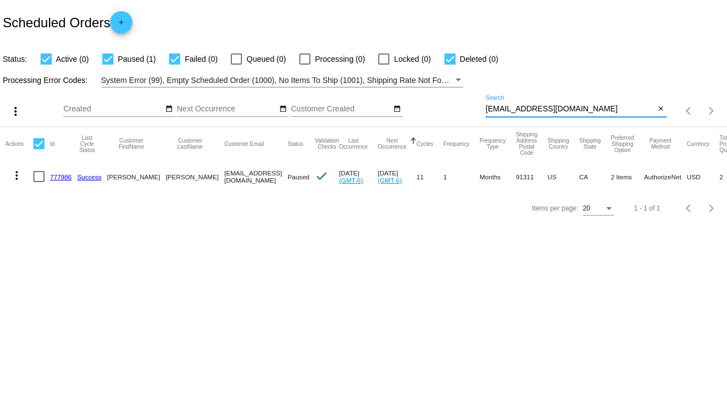
type input "[EMAIL_ADDRESS][DOMAIN_NAME]"
click at [62, 174] on link "777986" at bounding box center [61, 176] width 22 height 7
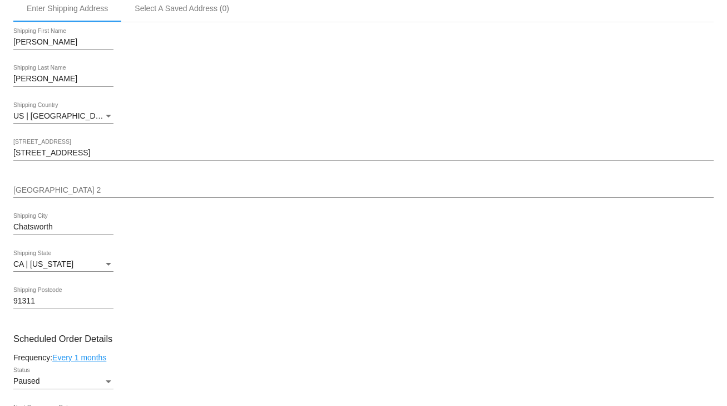
scroll to position [490, 0]
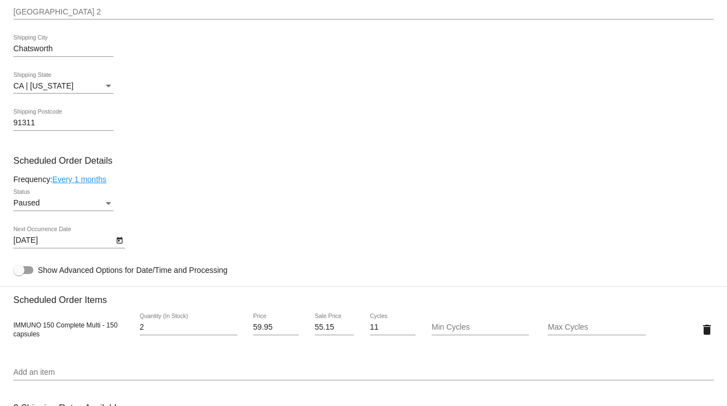
click at [111, 205] on div "Status" at bounding box center [109, 203] width 6 height 3
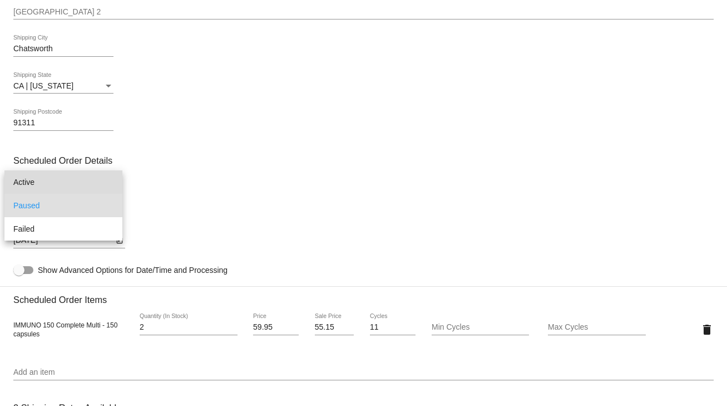
click at [79, 182] on span "Active" at bounding box center [63, 181] width 100 height 23
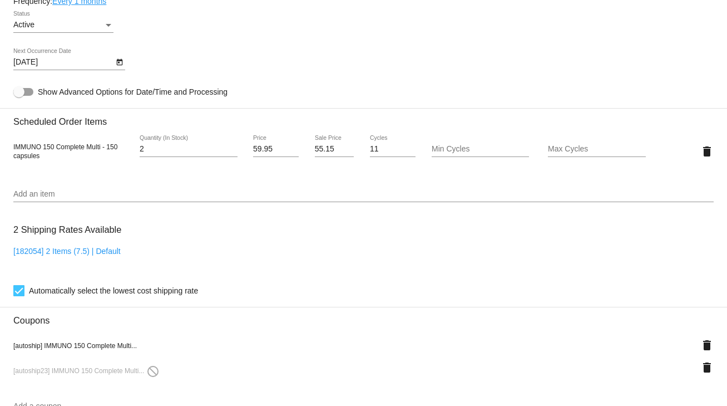
scroll to position [801, 0]
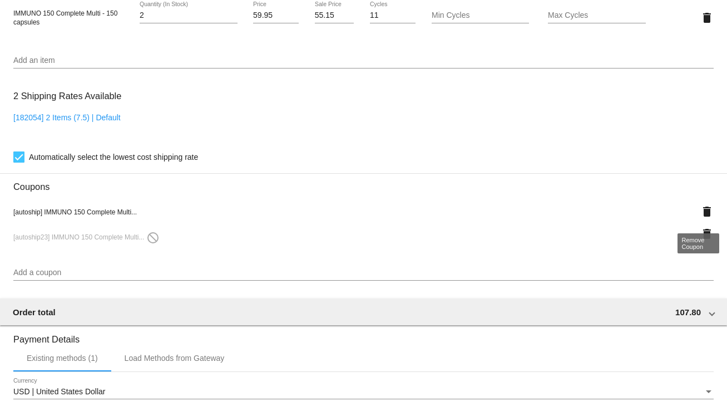
click at [700, 214] on mat-icon "delete" at bounding box center [706, 211] width 13 height 13
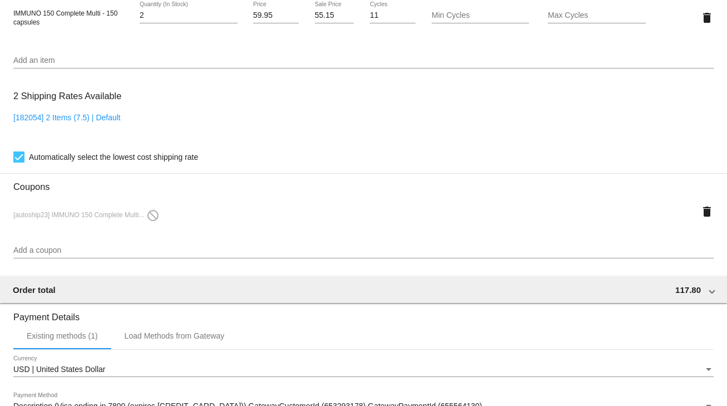
scroll to position [623, 0]
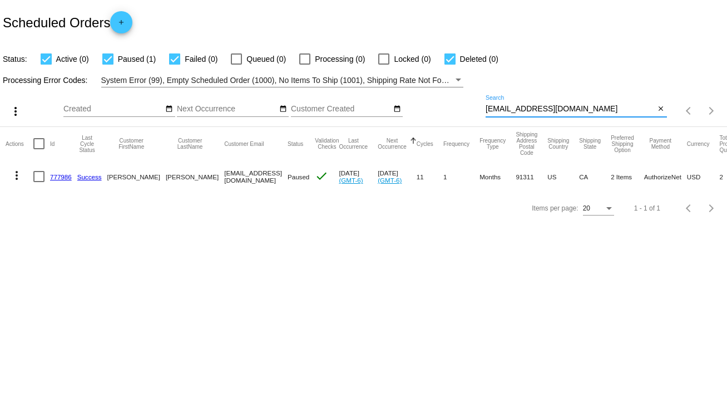
drag, startPoint x: 582, startPoint y: 111, endPoint x: 443, endPoint y: 113, distance: 139.7
click at [443, 113] on div "more_vert Sep Jan Feb Mar [DATE]" at bounding box center [363, 106] width 727 height 39
click at [33, 176] on div at bounding box center [38, 176] width 11 height 11
click at [38, 182] on input "checkbox" at bounding box center [38, 182] width 1 height 1
checkbox input "true"
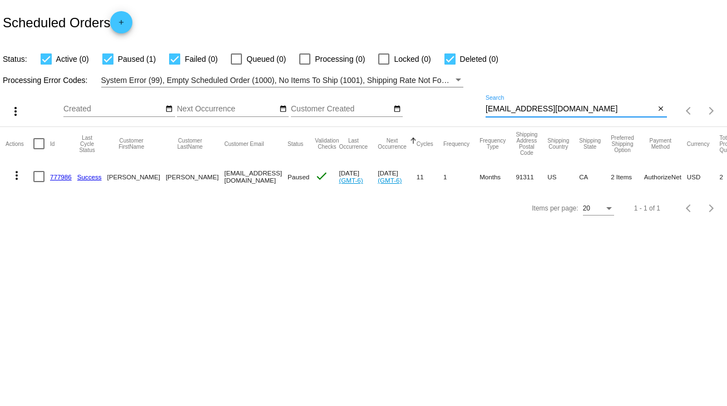
checkbox input "true"
click at [14, 180] on mat-icon "more_vert" at bounding box center [16, 175] width 13 height 13
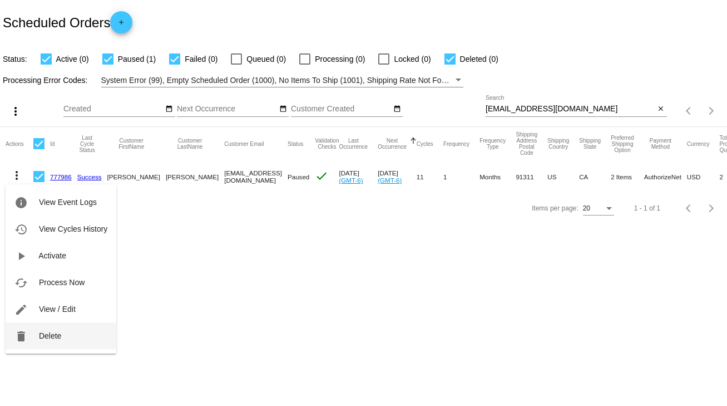
click at [56, 329] on button "delete Delete" at bounding box center [61, 335] width 111 height 27
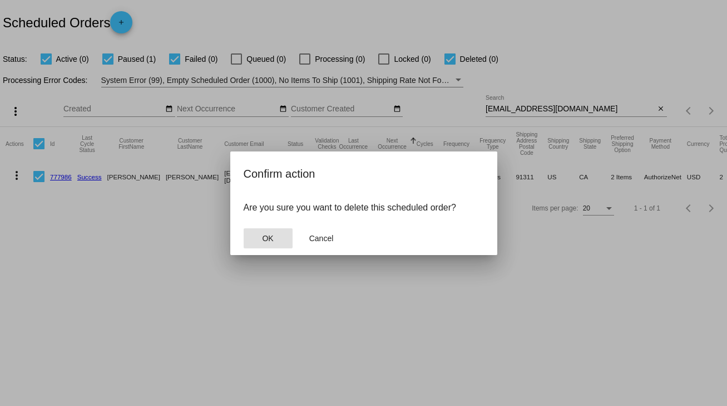
click at [254, 236] on button "OK" at bounding box center [268, 238] width 49 height 20
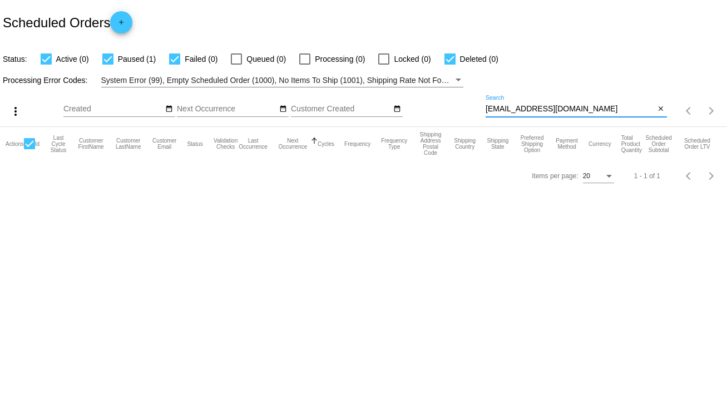
click at [578, 110] on input "[EMAIL_ADDRESS][DOMAIN_NAME]" at bounding box center [571, 109] width 170 height 9
type input "[EMAIL_ADDRESS][DOMAIN_NAME]"
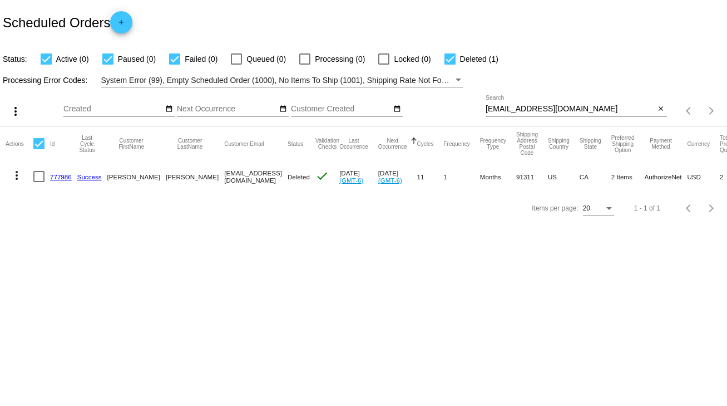
click at [67, 176] on link "777986" at bounding box center [61, 176] width 22 height 7
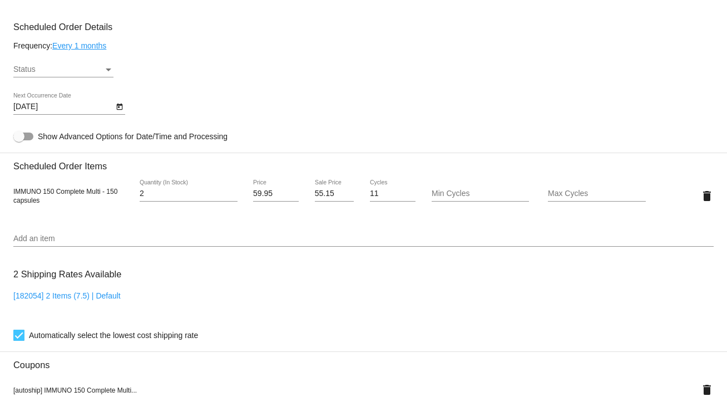
scroll to position [445, 0]
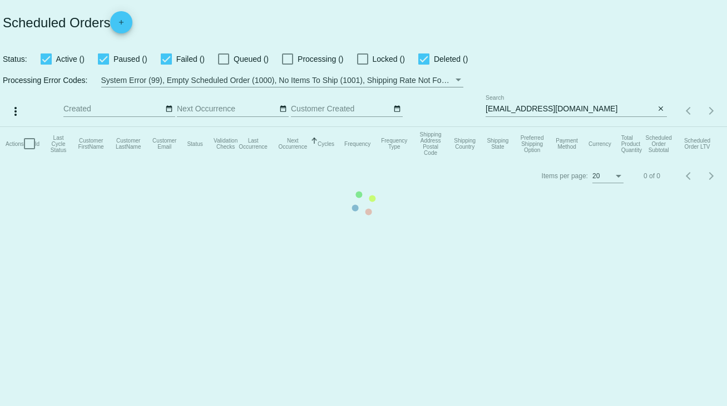
click at [547, 127] on mat-table "Actions Id Last Cycle Status Customer FirstName Customer LastName Customer Emai…" at bounding box center [363, 143] width 727 height 33
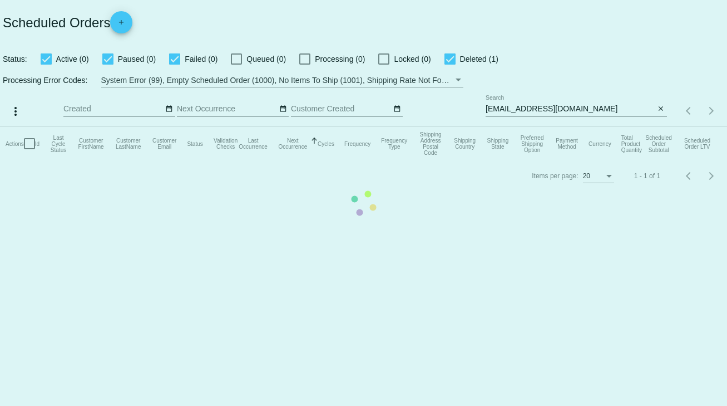
click at [547, 111] on app-dashboard-scheduled-orders "Scheduled Orders add Status: Active (0) Paused (0) Failed (0) Queued (0) Proces…" at bounding box center [363, 95] width 727 height 191
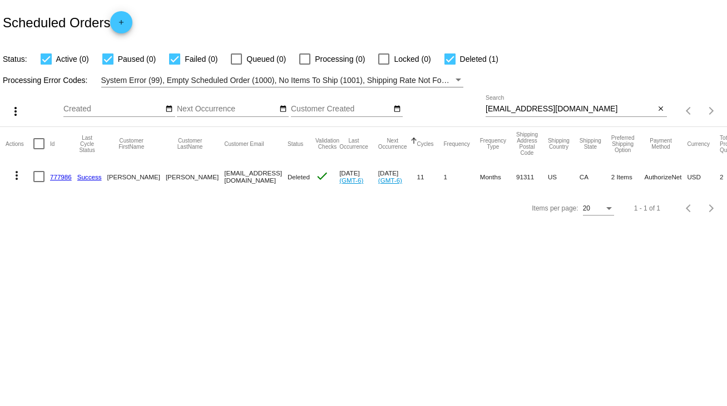
click at [547, 111] on input "[EMAIL_ADDRESS][DOMAIN_NAME]" at bounding box center [571, 109] width 170 height 9
drag, startPoint x: 581, startPoint y: 109, endPoint x: 478, endPoint y: 116, distance: 103.2
click at [478, 116] on div "more_vert Sep Jan Feb Mar [DATE]" at bounding box center [363, 106] width 727 height 39
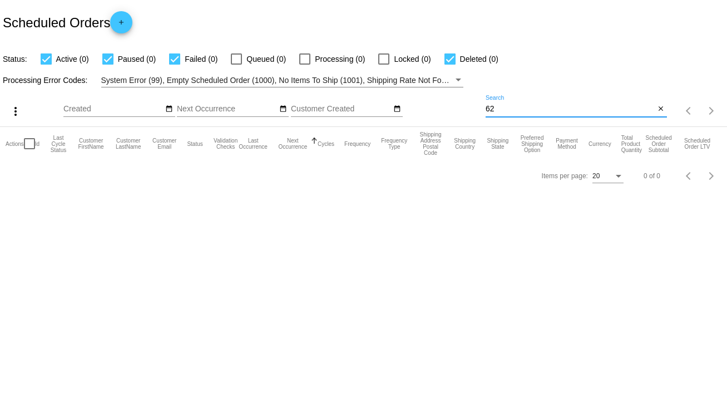
type input "6"
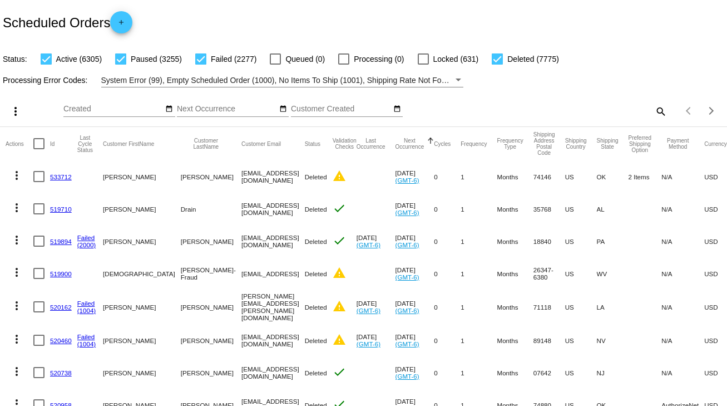
click at [654, 110] on mat-icon "search" at bounding box center [660, 110] width 13 height 17
click at [650, 110] on input "Search" at bounding box center [576, 109] width 181 height 9
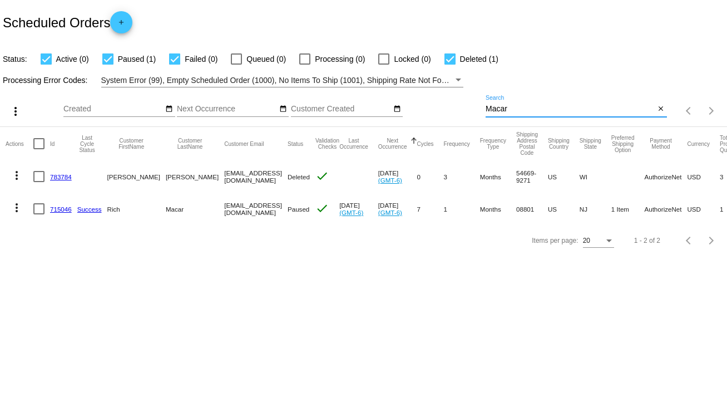
type input "Macar"
click at [38, 209] on div at bounding box center [38, 208] width 11 height 11
click at [38, 214] on input "checkbox" at bounding box center [38, 214] width 1 height 1
checkbox input "true"
click at [22, 208] on mat-icon "more_vert" at bounding box center [16, 207] width 13 height 13
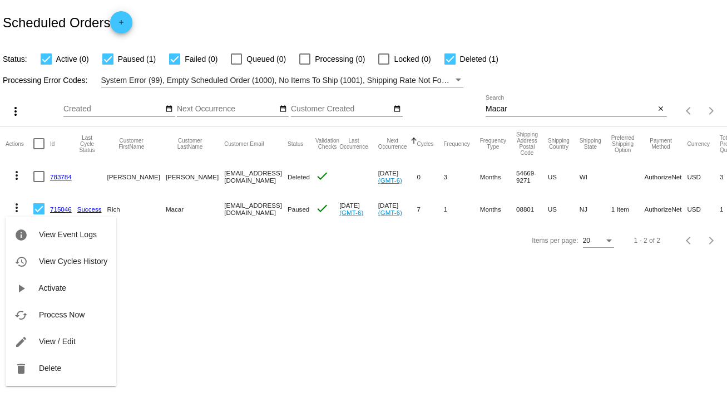
click at [170, 210] on div at bounding box center [363, 203] width 727 height 406
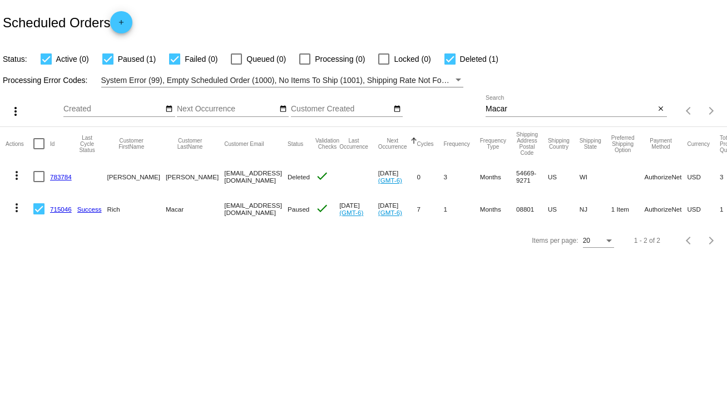
drag, startPoint x: 172, startPoint y: 209, endPoint x: 268, endPoint y: 206, distance: 95.7
click at [268, 206] on mat-row "more_vert 715046 Success [PERSON_NAME] [EMAIL_ADDRESS][DOMAIN_NAME] Paused chec…" at bounding box center [410, 208] width 808 height 32
copy mat-row "[EMAIL_ADDRESS][DOMAIN_NAME]"
click at [14, 209] on mat-icon "more_vert" at bounding box center [16, 207] width 13 height 13
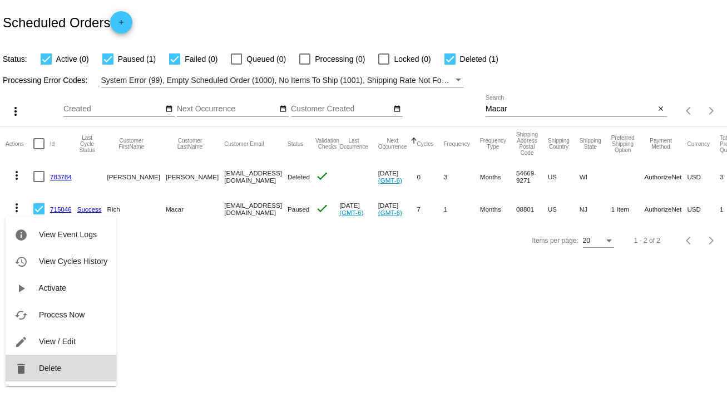
click at [51, 361] on button "delete Delete" at bounding box center [61, 367] width 111 height 27
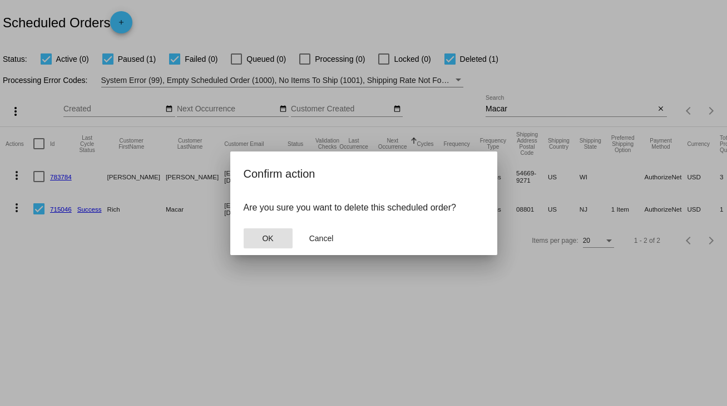
click at [268, 241] on span "OK" at bounding box center [267, 238] width 11 height 9
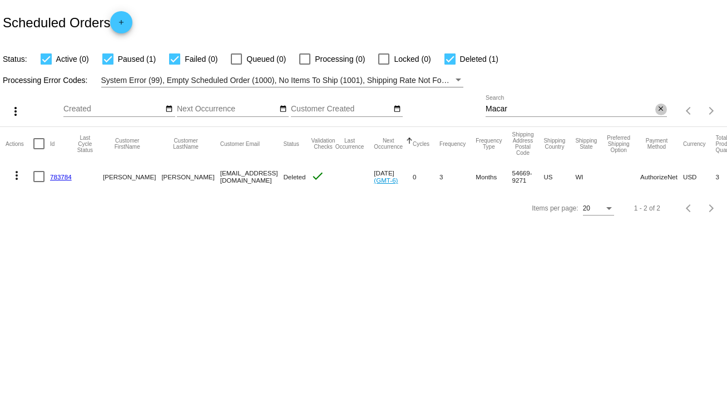
click at [660, 112] on mat-icon "close" at bounding box center [661, 109] width 8 height 9
